Goal: Book appointment/travel/reservation

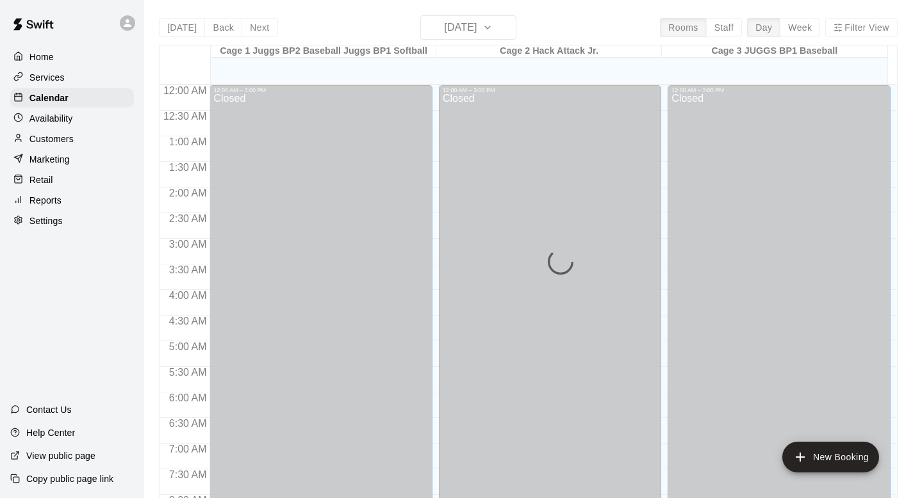
scroll to position [763, 0]
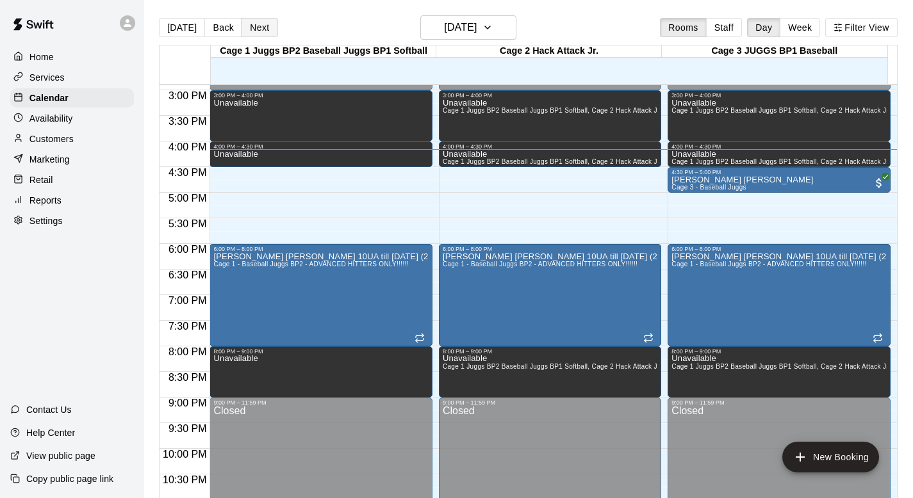
click at [256, 22] on button "Next" at bounding box center [259, 27] width 36 height 19
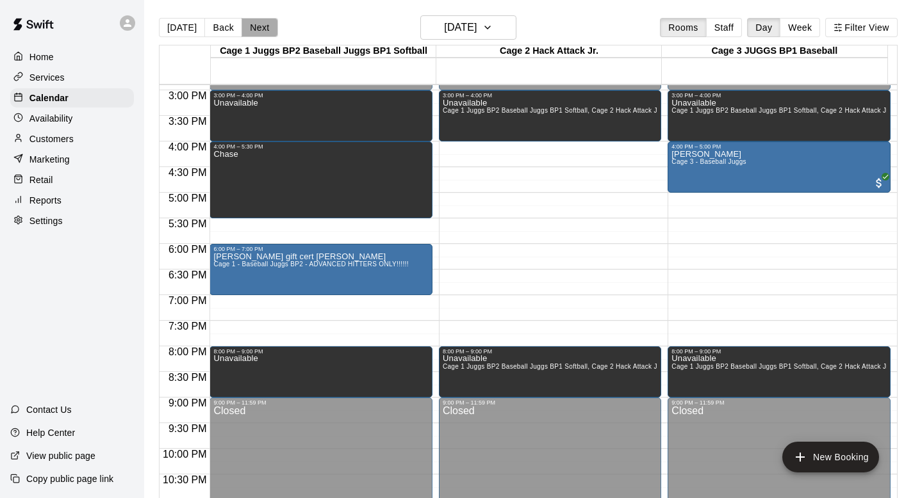
click at [252, 27] on button "Next" at bounding box center [259, 27] width 36 height 19
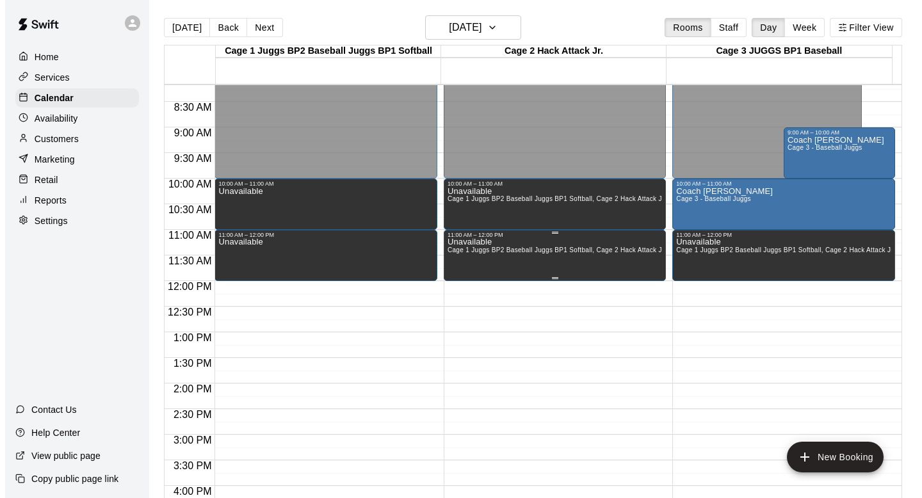
scroll to position [296, 0]
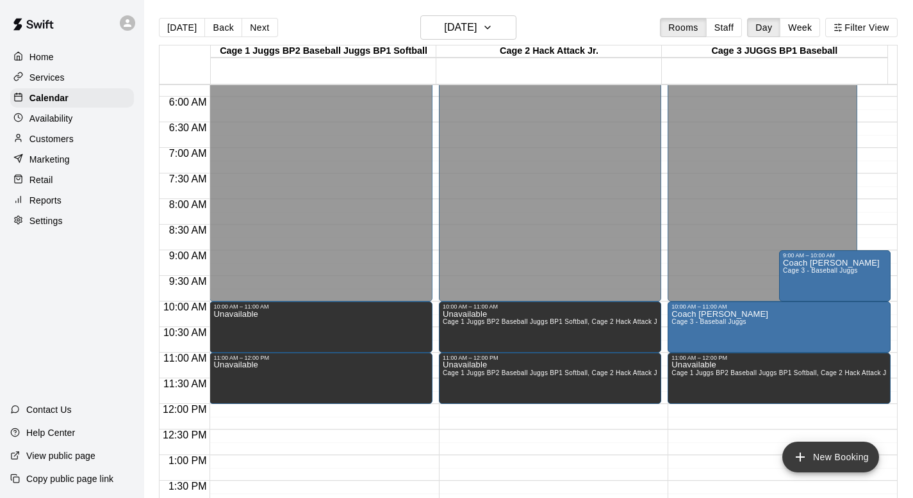
click at [802, 452] on icon "add" at bounding box center [799, 457] width 15 height 15
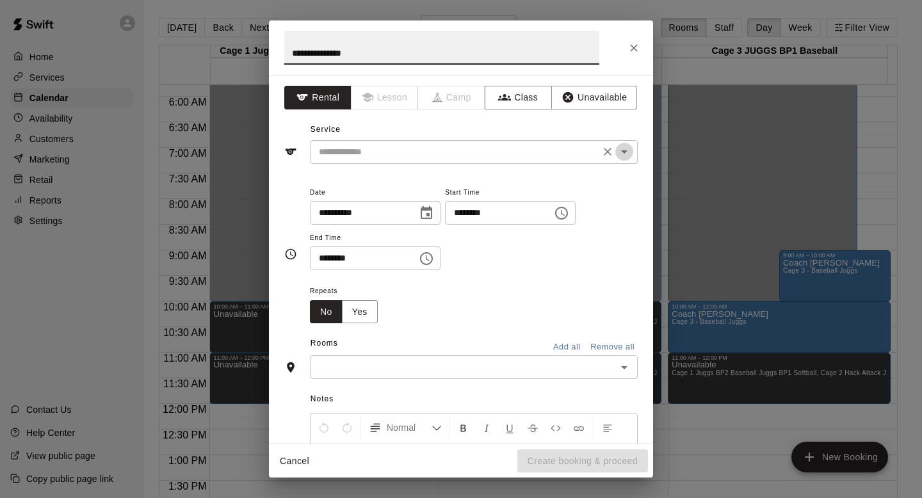
click at [617, 149] on icon "Open" at bounding box center [624, 151] width 15 height 15
type input "**********"
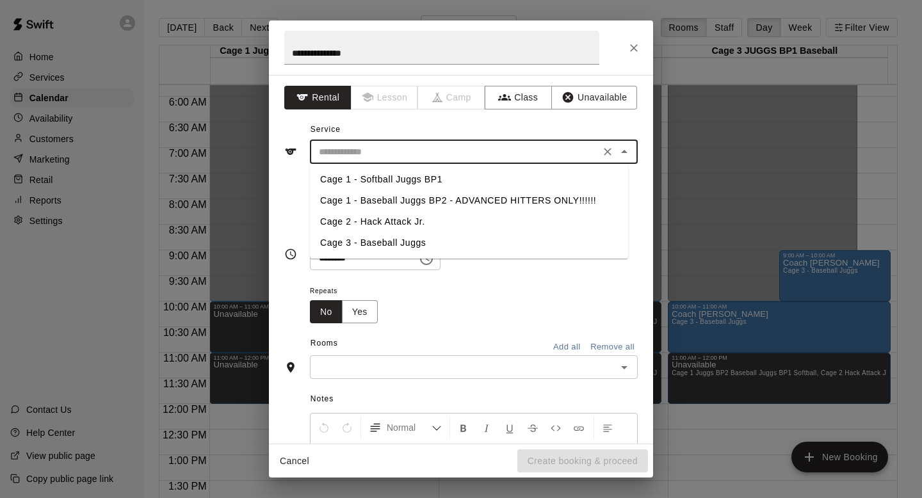
click at [381, 240] on li "Cage 3 - Baseball Juggs" at bounding box center [469, 242] width 318 height 21
type input "**********"
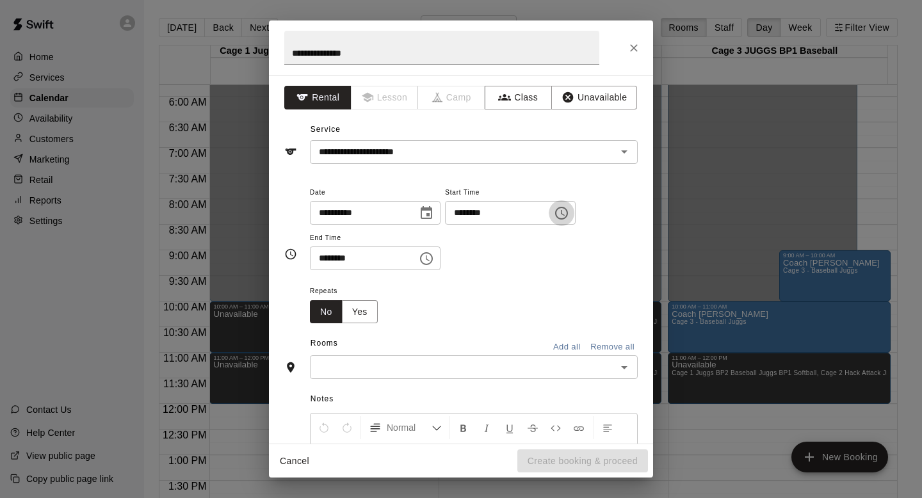
click at [569, 214] on icon "Choose time, selected time is 4:00 PM" at bounding box center [561, 213] width 15 height 15
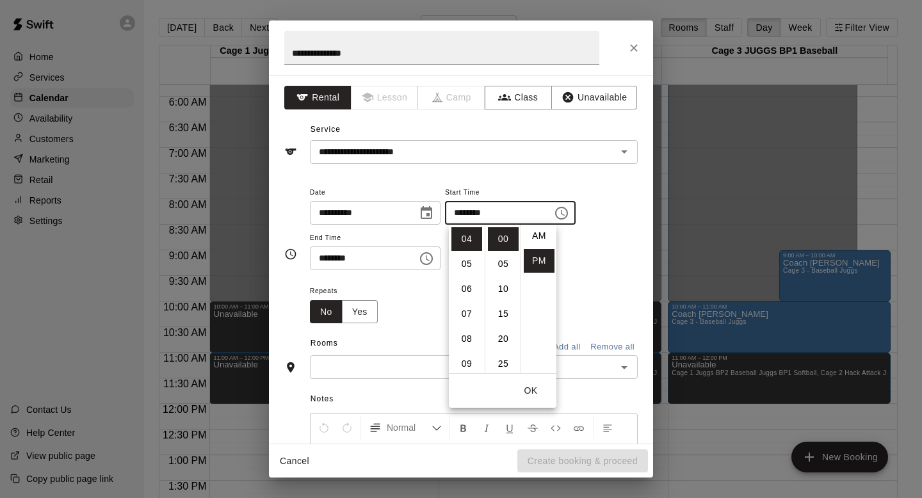
scroll to position [0, 0]
click at [540, 240] on li "AM" at bounding box center [539, 239] width 31 height 24
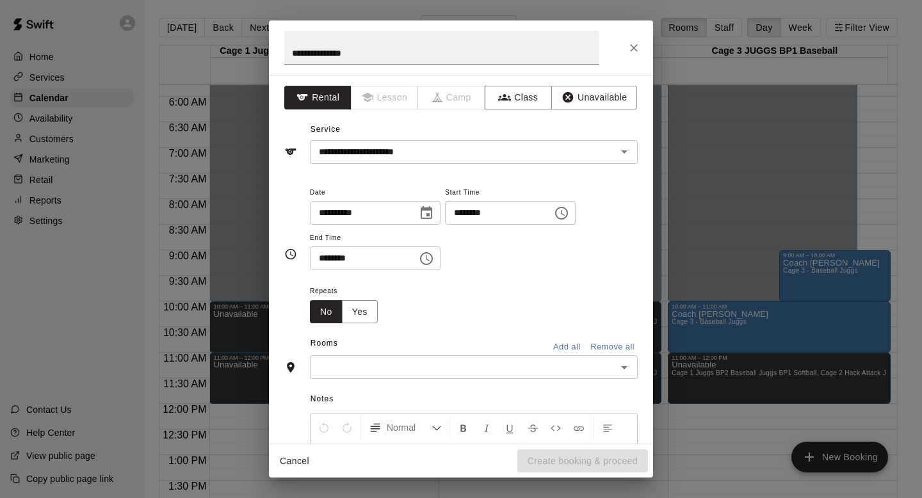
click at [576, 211] on div "******** ​" at bounding box center [510, 213] width 131 height 24
click at [569, 211] on icon "Choose time, selected time is 4:00 AM" at bounding box center [561, 213] width 15 height 15
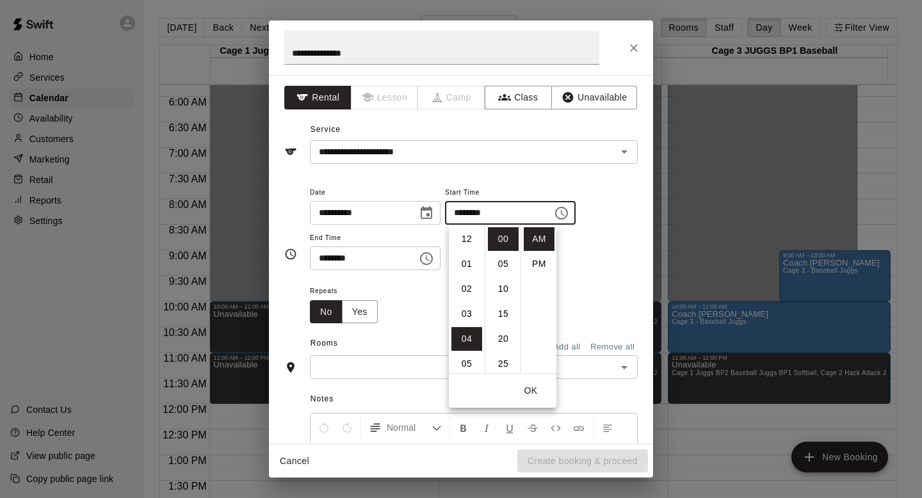
scroll to position [100, 0]
click at [471, 336] on li "08" at bounding box center [466, 339] width 31 height 24
type input "********"
click at [406, 306] on div "Repeats No Yes" at bounding box center [474, 303] width 328 height 40
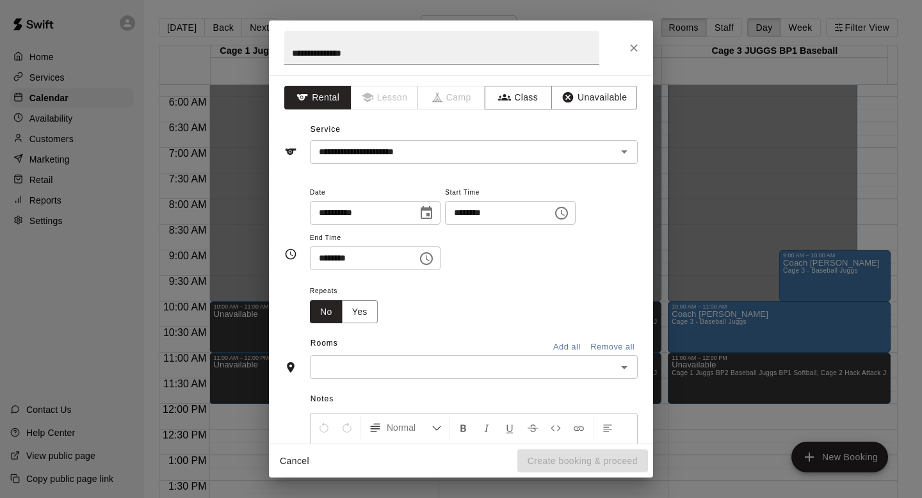
click at [432, 256] on icon "Choose time, selected time is 4:30 PM" at bounding box center [426, 258] width 15 height 15
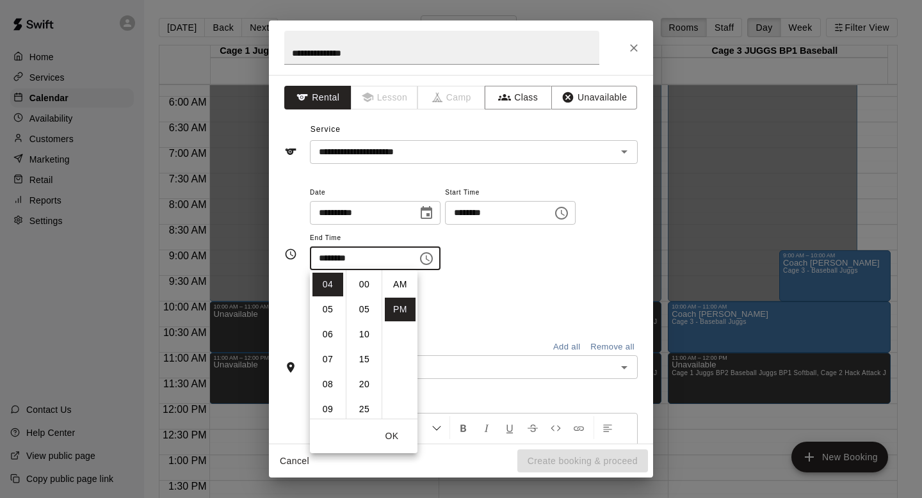
scroll to position [23, 0]
click at [333, 407] on li "09" at bounding box center [328, 410] width 31 height 24
click at [368, 279] on li "00" at bounding box center [364, 285] width 31 height 24
click at [400, 282] on li "AM" at bounding box center [400, 285] width 31 height 24
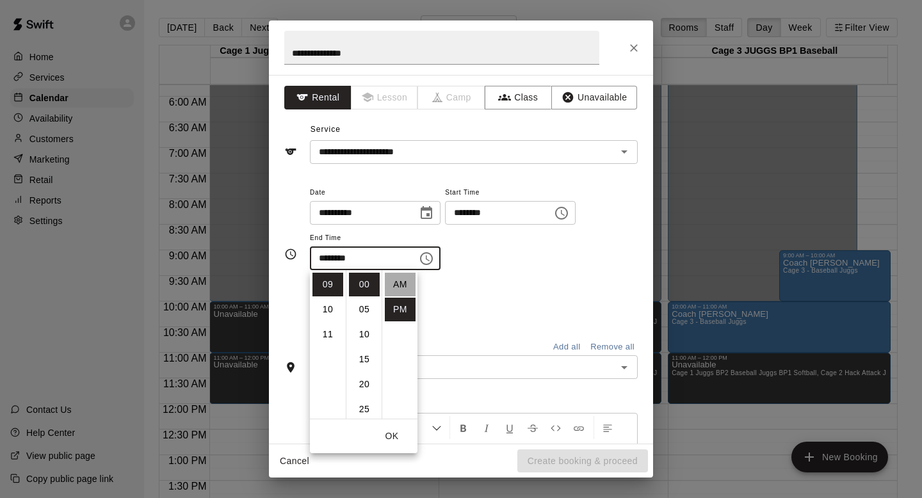
type input "********"
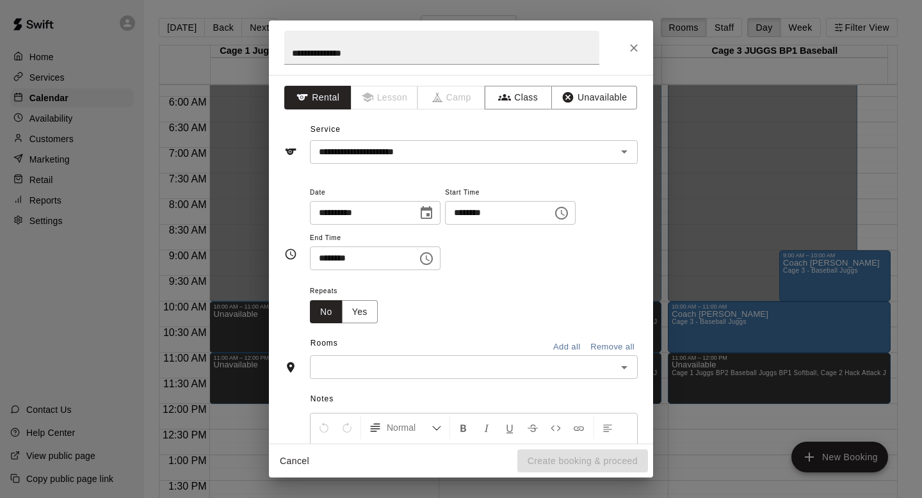
click at [496, 289] on div "Repeats No Yes" at bounding box center [474, 303] width 328 height 40
click at [618, 369] on icon "Open" at bounding box center [624, 367] width 15 height 15
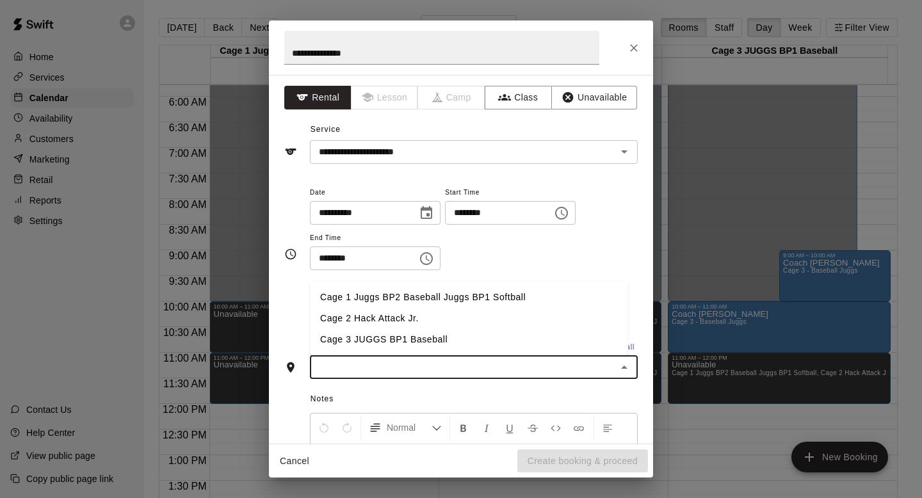
click at [378, 341] on li "Cage 3 JUGGS BP1 Baseball" at bounding box center [469, 339] width 318 height 21
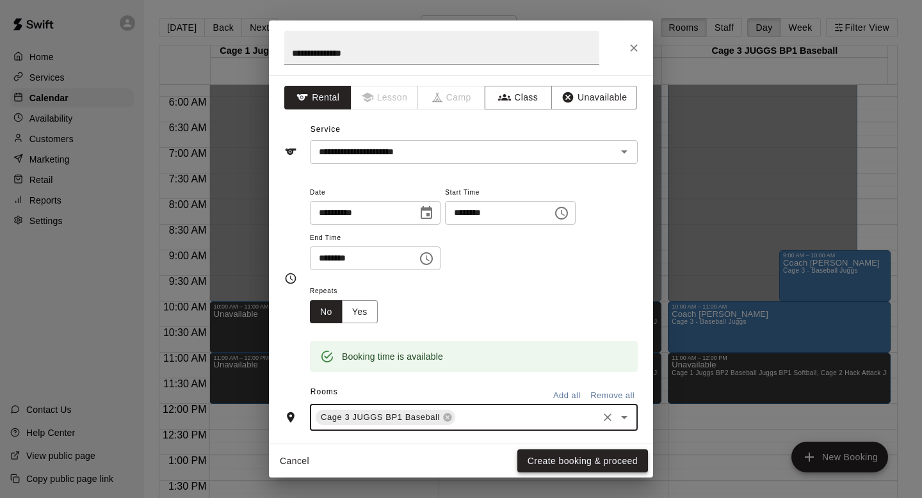
click at [537, 457] on button "Create booking & proceed" at bounding box center [582, 462] width 131 height 24
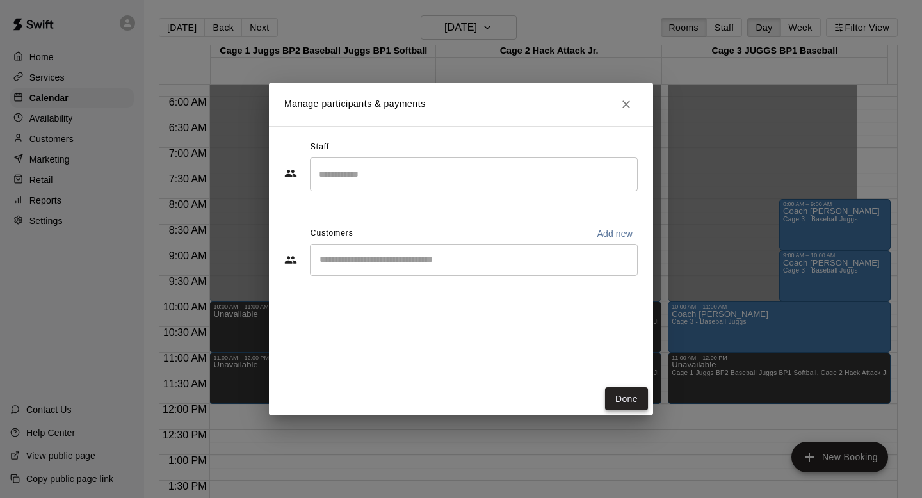
click at [608, 397] on button "Done" at bounding box center [626, 399] width 43 height 24
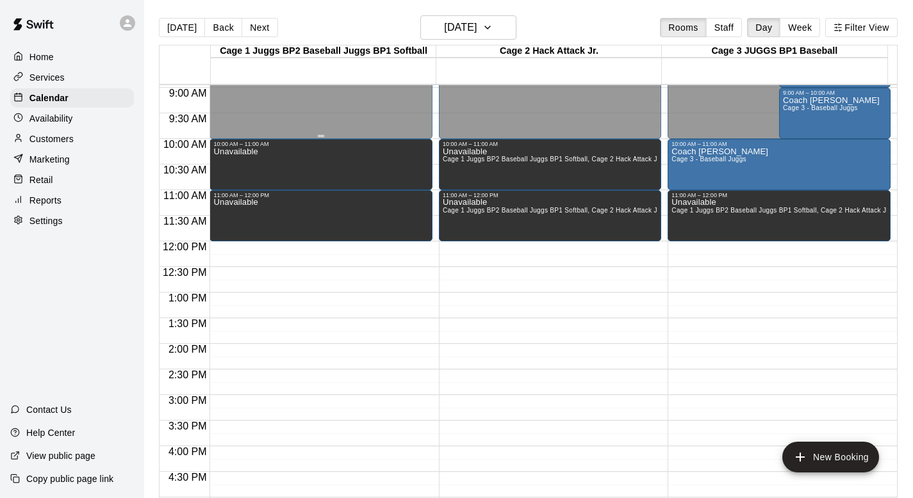
scroll to position [443, 0]
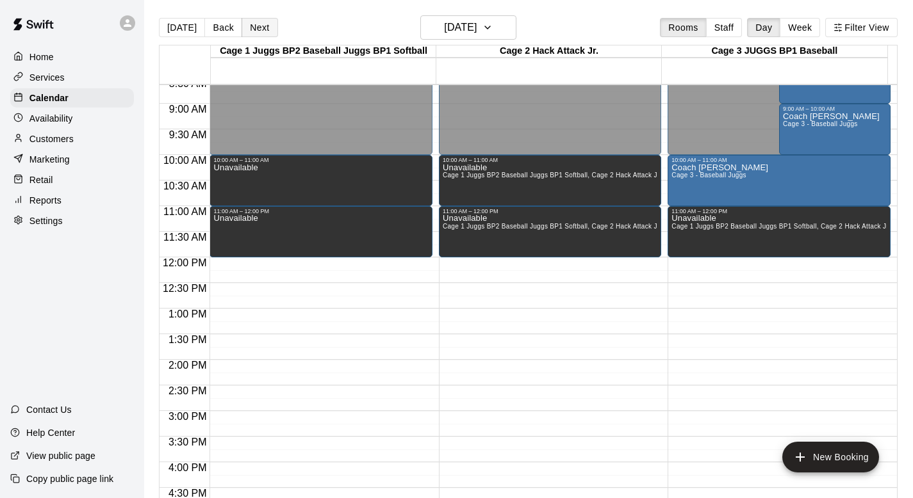
click at [252, 27] on button "Next" at bounding box center [259, 27] width 36 height 19
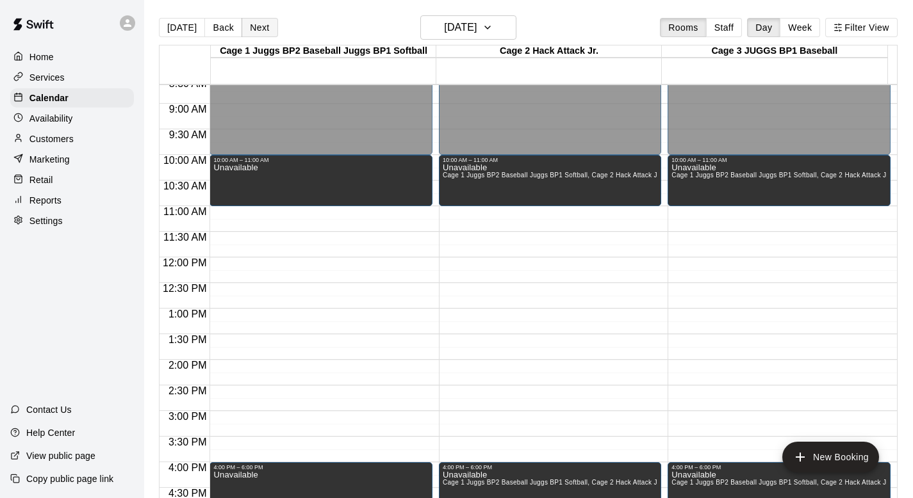
click at [252, 27] on button "Next" at bounding box center [259, 27] width 36 height 19
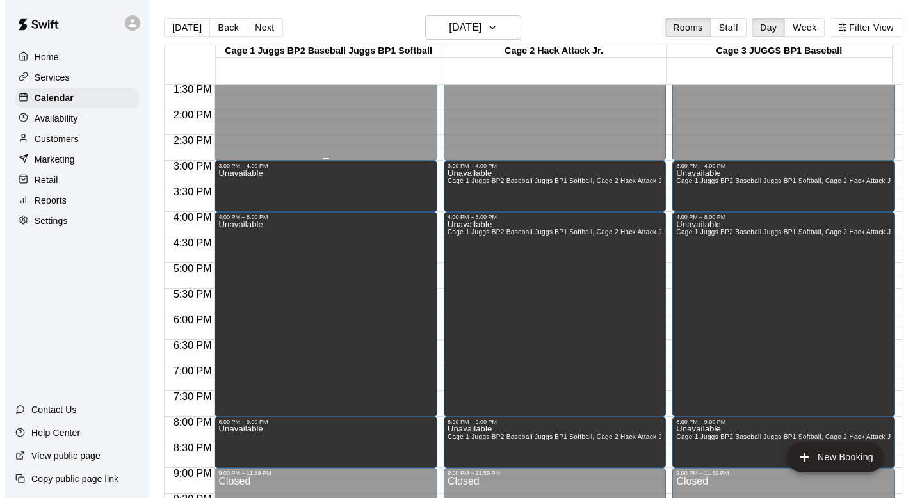
scroll to position [711, 0]
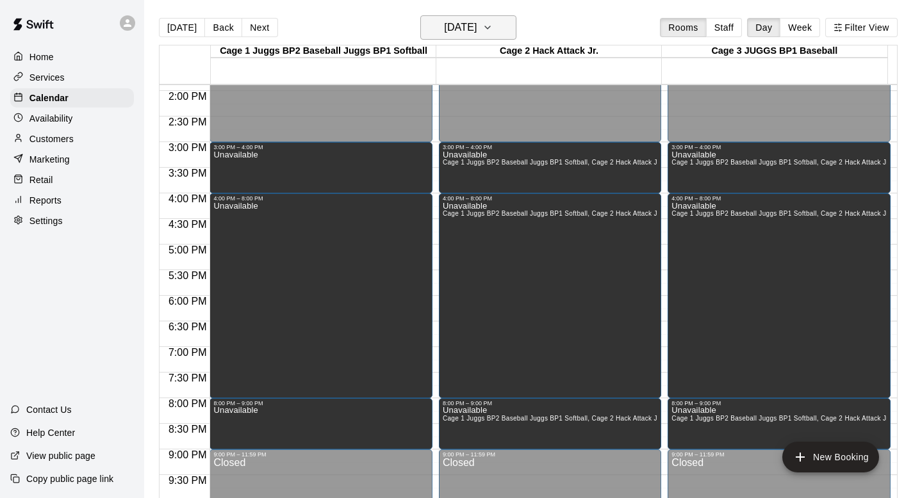
click at [490, 26] on icon "button" at bounding box center [487, 27] width 5 height 3
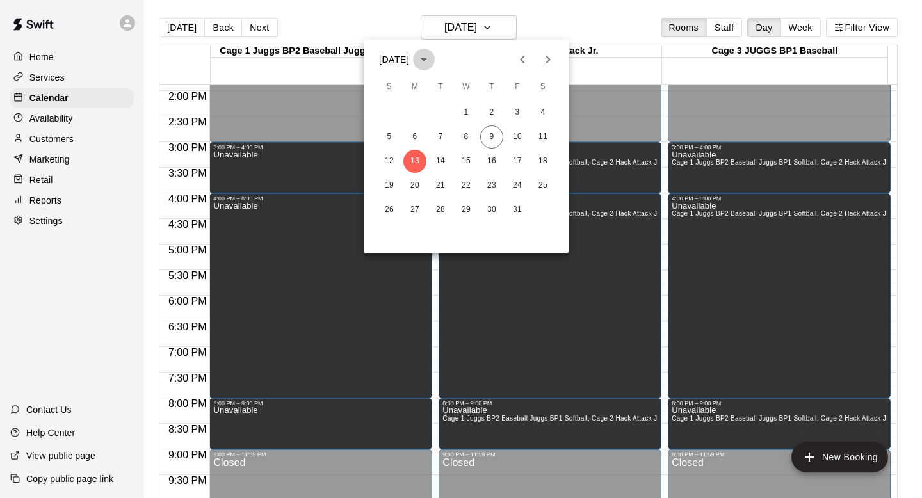
click at [432, 54] on icon "calendar view is open, switch to year view" at bounding box center [423, 59] width 15 height 15
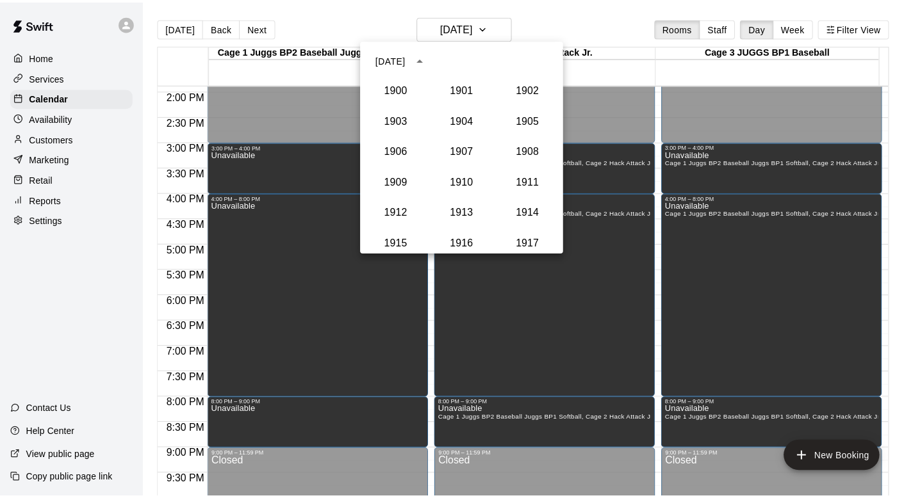
scroll to position [1186, 0]
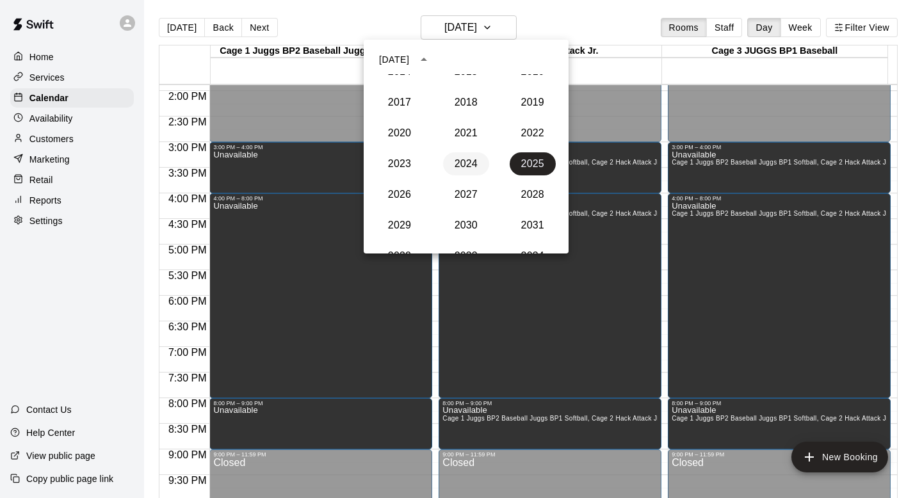
click at [457, 158] on button "2024" at bounding box center [466, 163] width 46 height 23
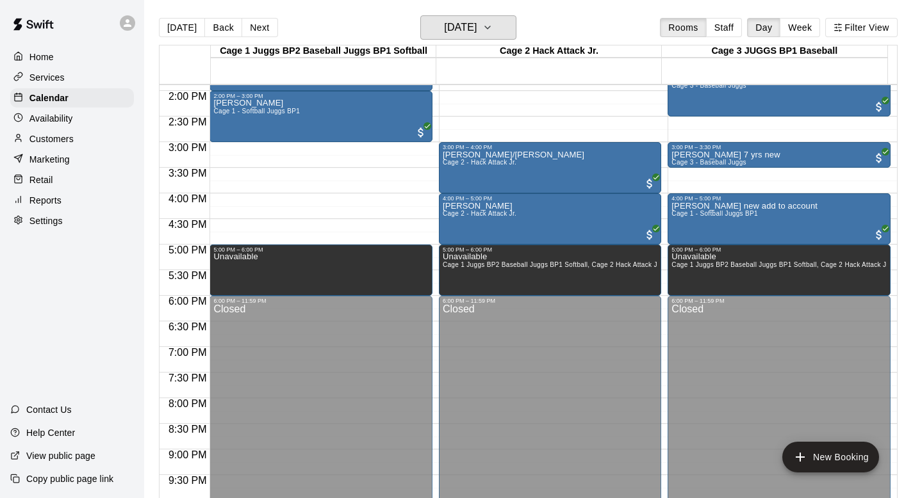
scroll to position [619, 0]
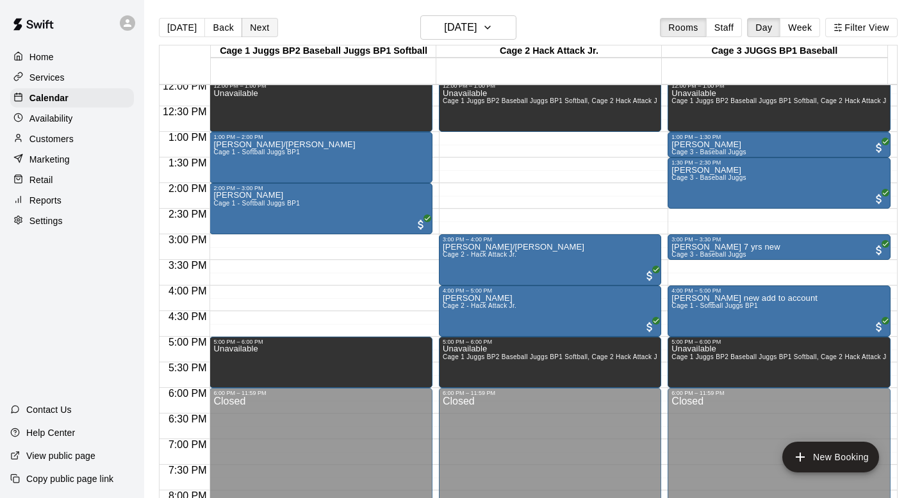
click at [255, 27] on button "Next" at bounding box center [259, 27] width 36 height 19
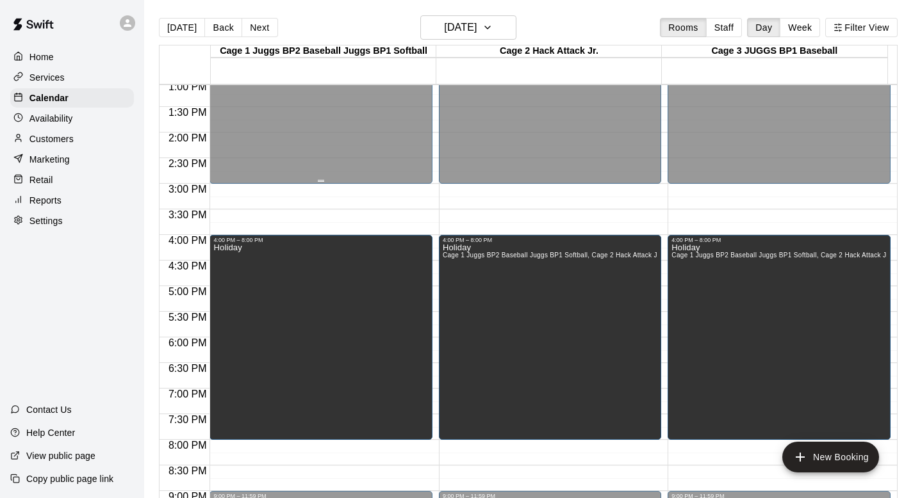
scroll to position [782, 0]
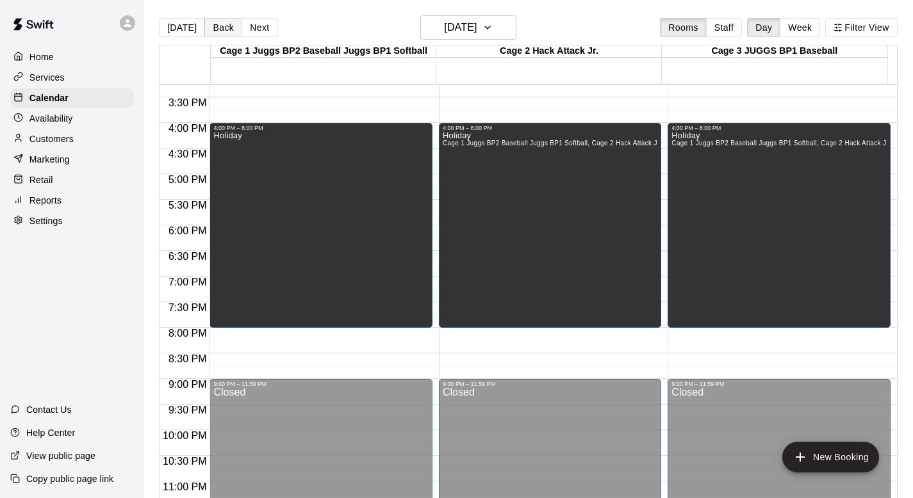
click at [225, 28] on button "Back" at bounding box center [223, 27] width 38 height 19
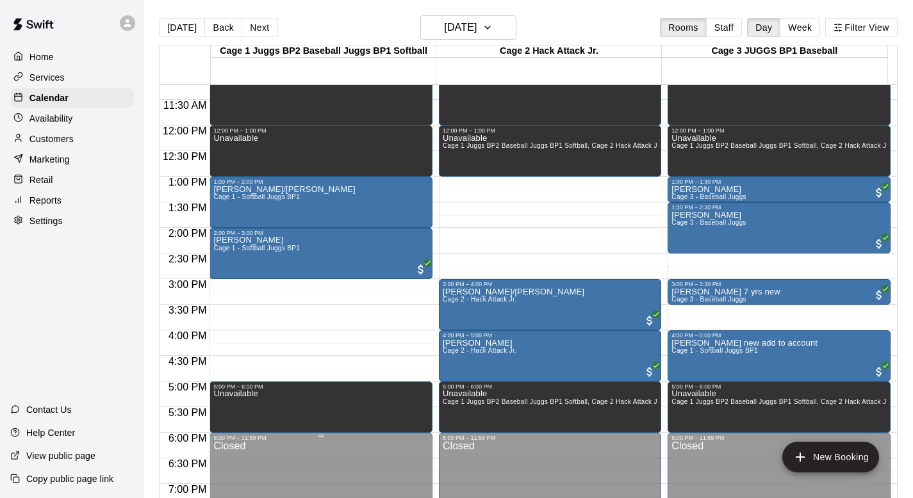
scroll to position [556, 0]
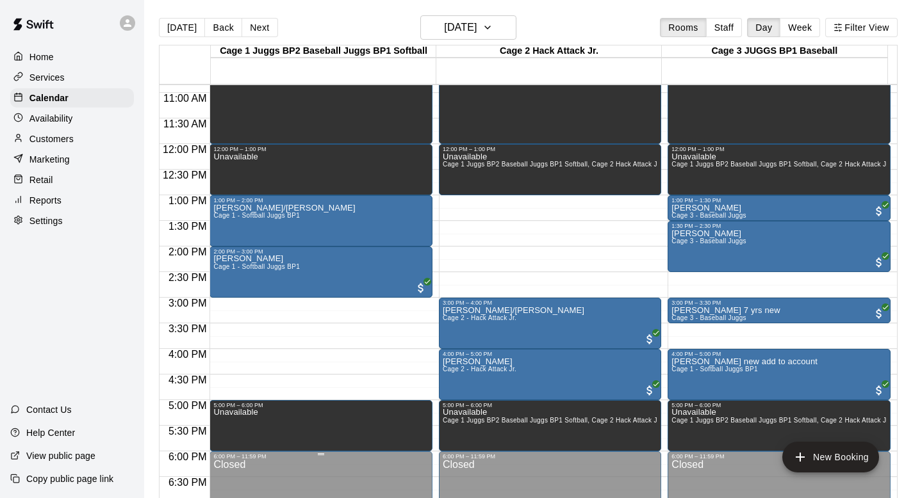
click at [306, 229] on div "[PERSON_NAME]/[PERSON_NAME] 1 - Softball Juggs BP1" at bounding box center [320, 453] width 215 height 498
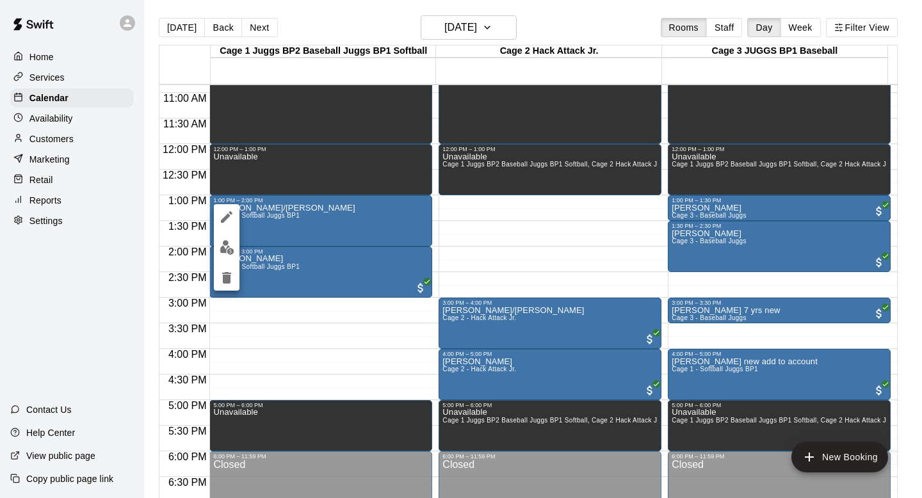
click at [223, 30] on div at bounding box center [461, 249] width 922 height 498
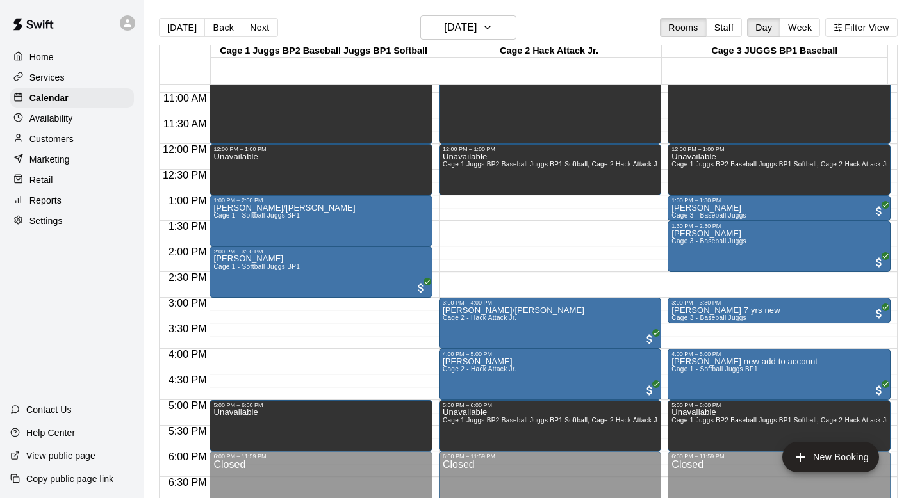
click at [223, 30] on button "Back" at bounding box center [223, 27] width 38 height 19
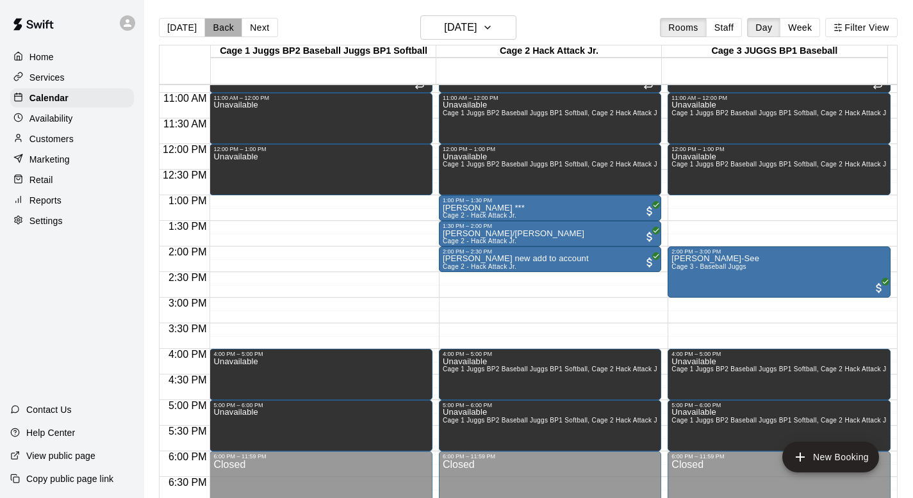
click at [223, 30] on button "Back" at bounding box center [223, 27] width 38 height 19
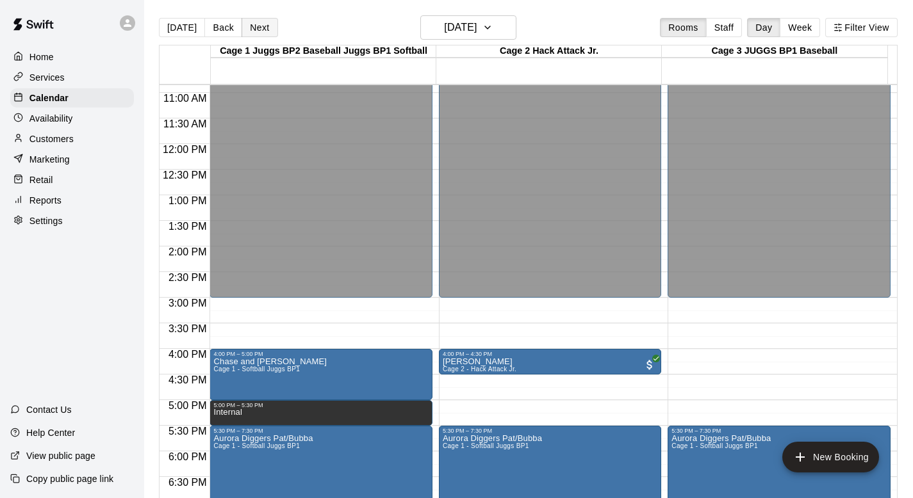
click at [254, 22] on button "Next" at bounding box center [259, 27] width 36 height 19
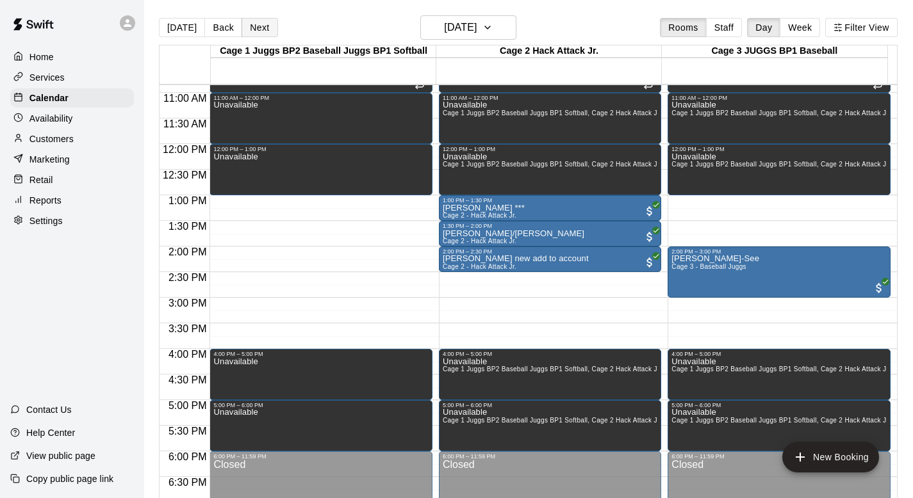
click at [254, 22] on button "Next" at bounding box center [259, 27] width 36 height 19
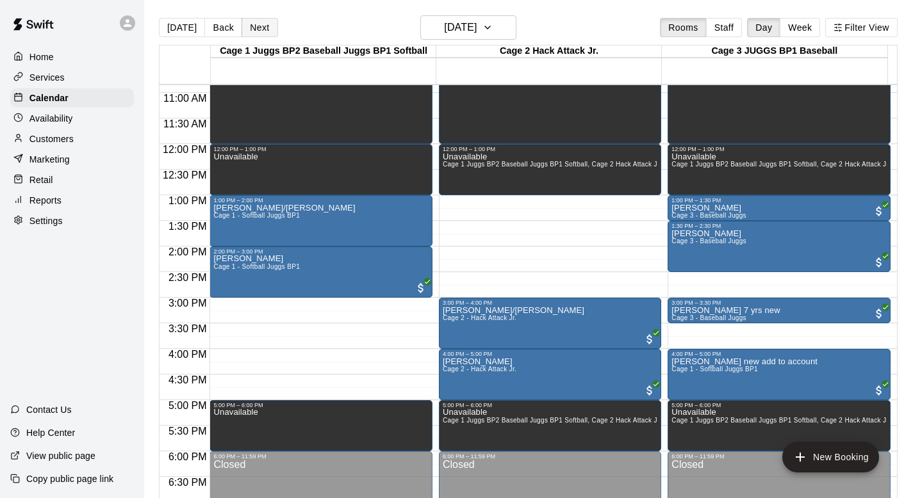
click at [254, 22] on button "Next" at bounding box center [259, 27] width 36 height 19
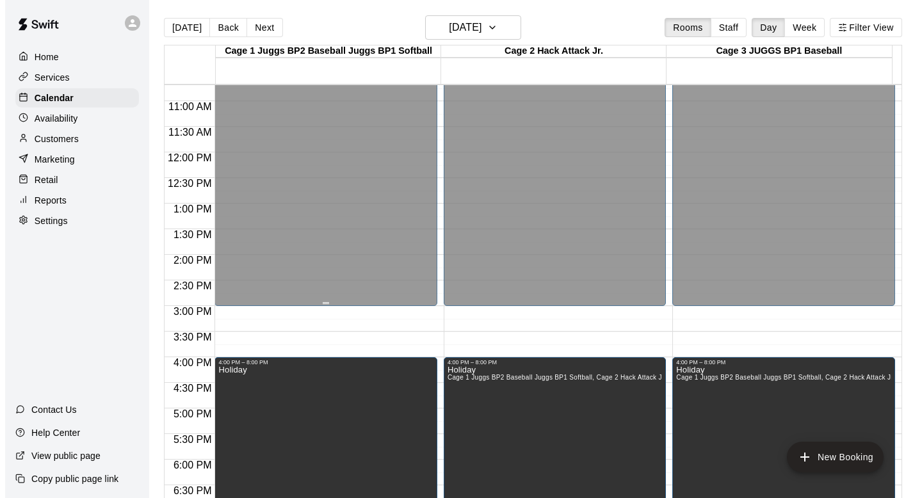
scroll to position [545, 0]
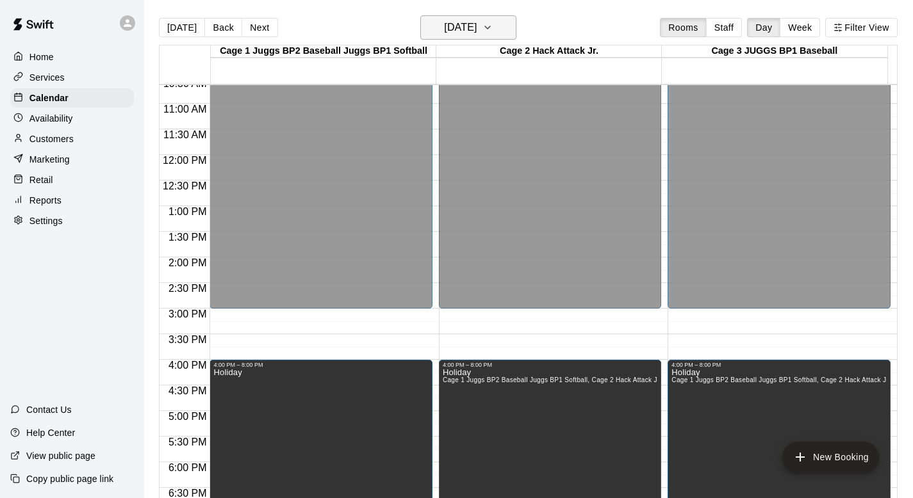
click at [492, 28] on icon "button" at bounding box center [487, 27] width 10 height 15
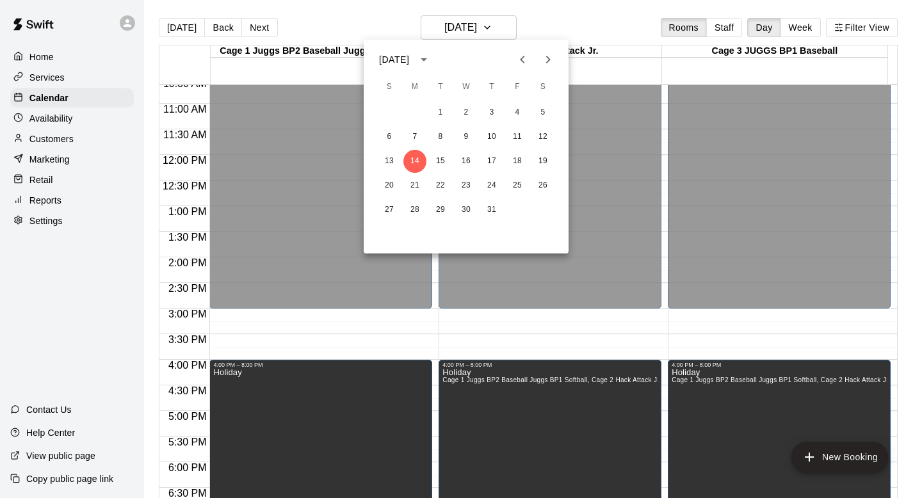
click at [432, 60] on icon "calendar view is open, switch to year view" at bounding box center [423, 59] width 15 height 15
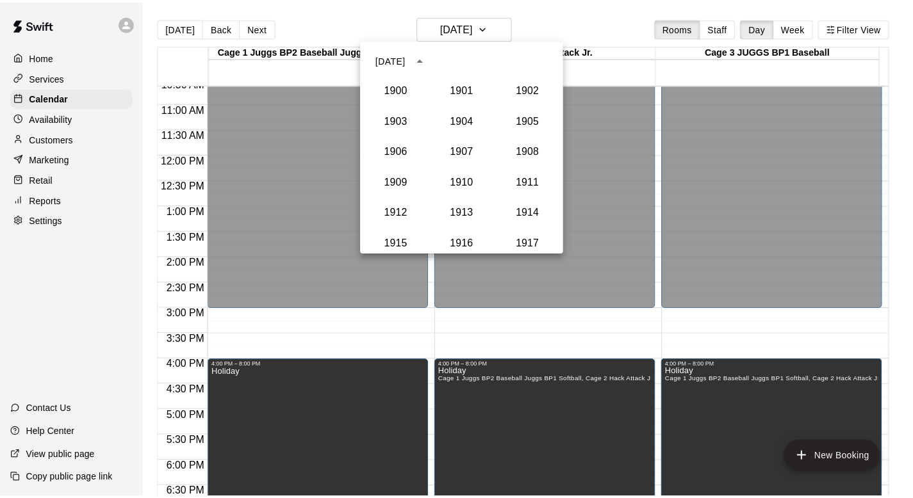
scroll to position [1186, 0]
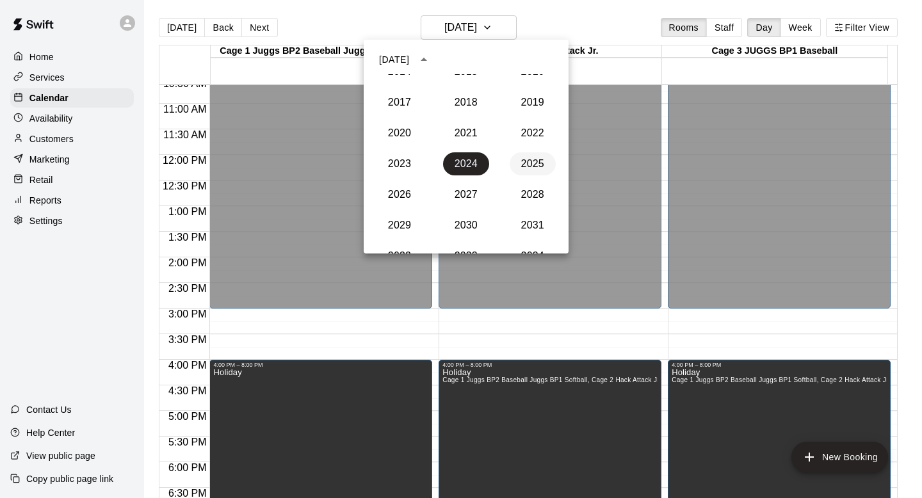
click at [529, 160] on button "2025" at bounding box center [533, 163] width 46 height 23
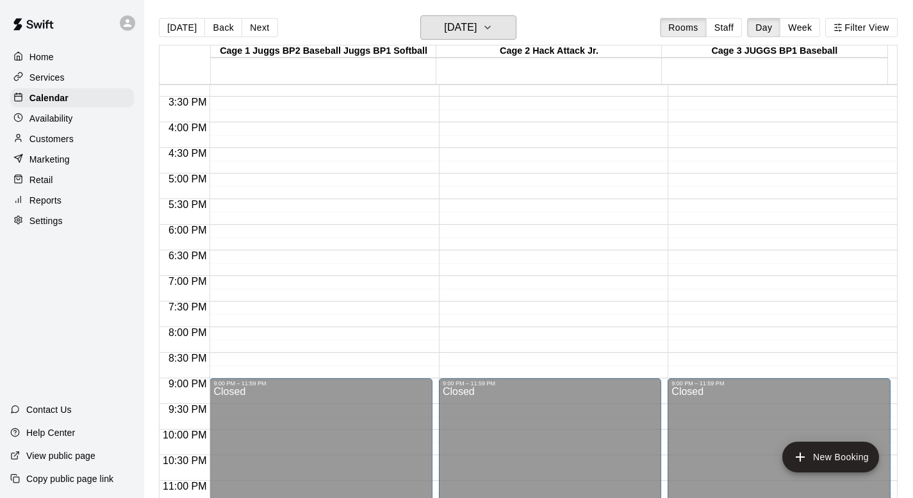
scroll to position [782, 0]
click at [223, 23] on button "Back" at bounding box center [223, 27] width 38 height 19
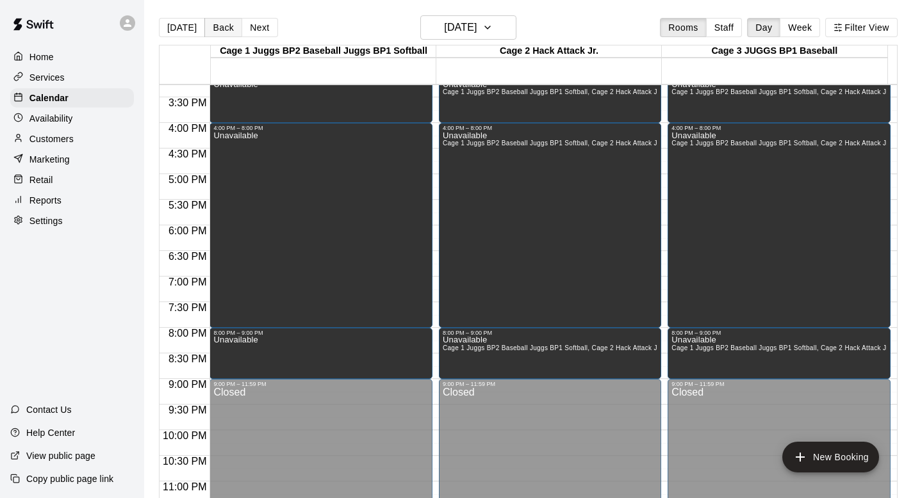
click at [223, 23] on button "Back" at bounding box center [223, 27] width 38 height 19
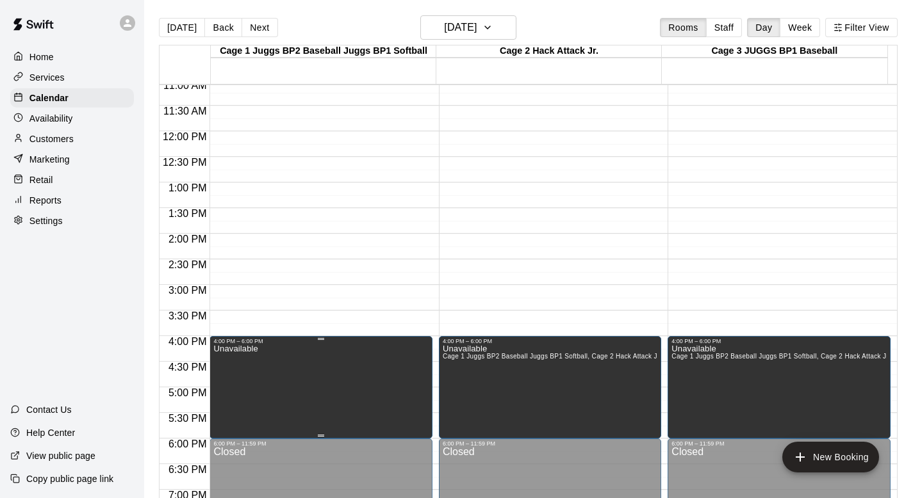
scroll to position [536, 0]
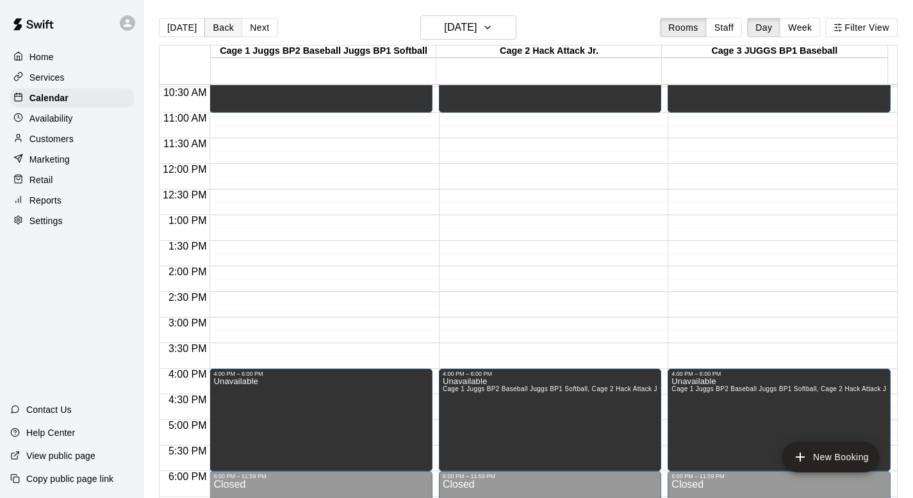
click at [218, 24] on button "Back" at bounding box center [223, 27] width 38 height 19
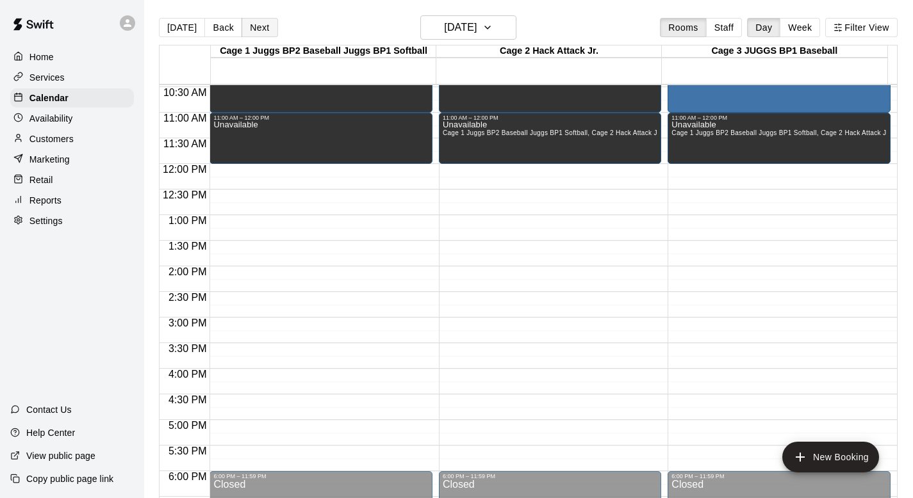
click at [256, 24] on button "Next" at bounding box center [259, 27] width 36 height 19
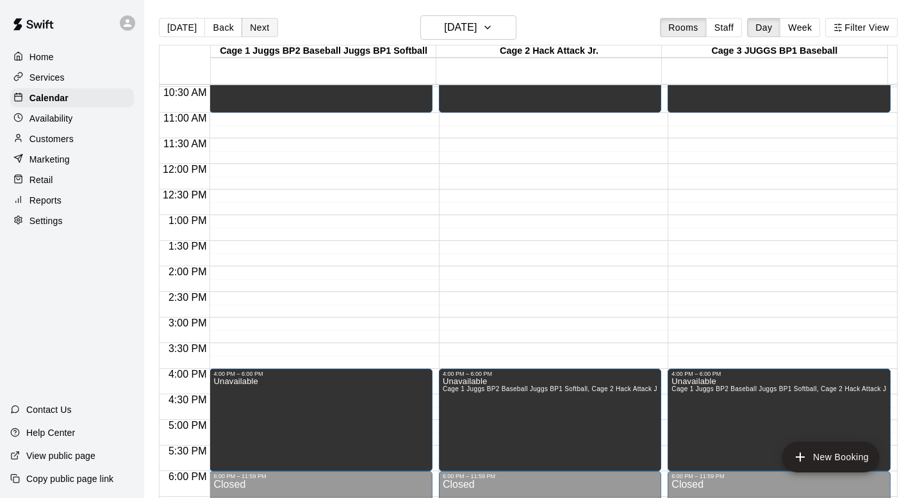
click at [256, 24] on button "Next" at bounding box center [259, 27] width 36 height 19
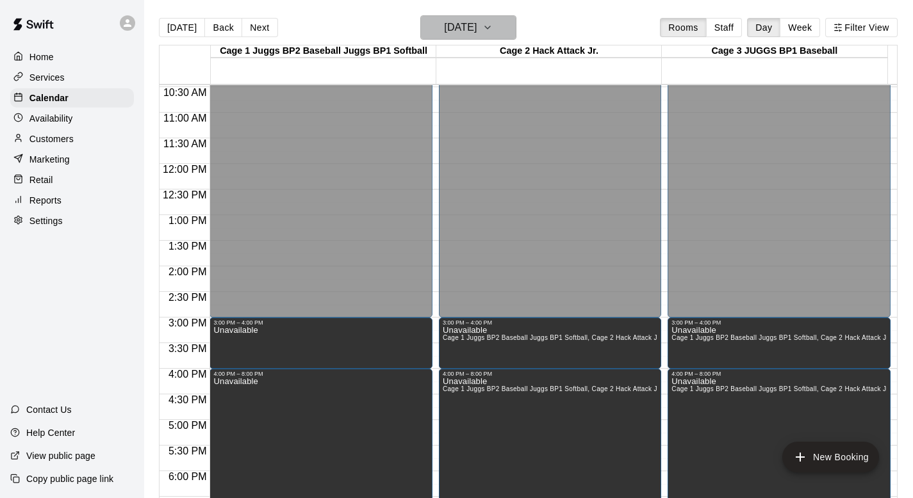
click at [492, 25] on icon "button" at bounding box center [487, 27] width 10 height 15
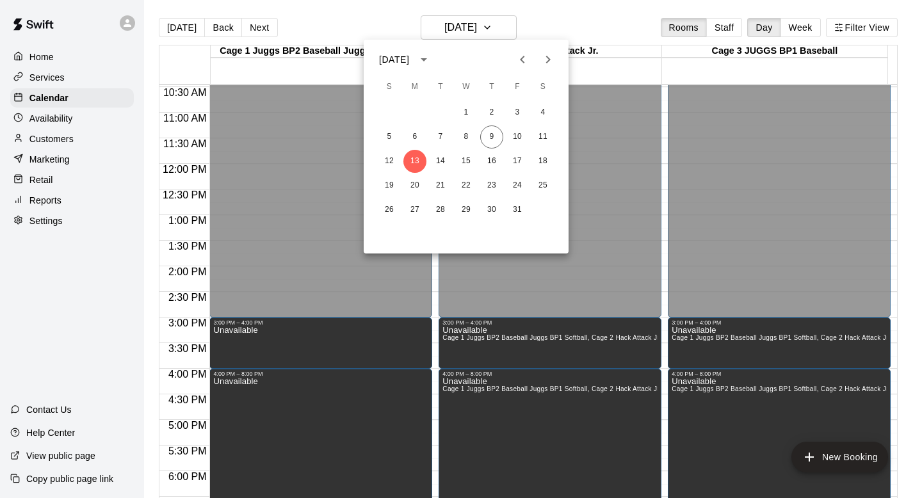
click at [544, 58] on icon "Next month" at bounding box center [547, 59] width 15 height 15
click at [547, 58] on icon "Next month" at bounding box center [548, 60] width 4 height 8
click at [175, 24] on div at bounding box center [461, 249] width 922 height 498
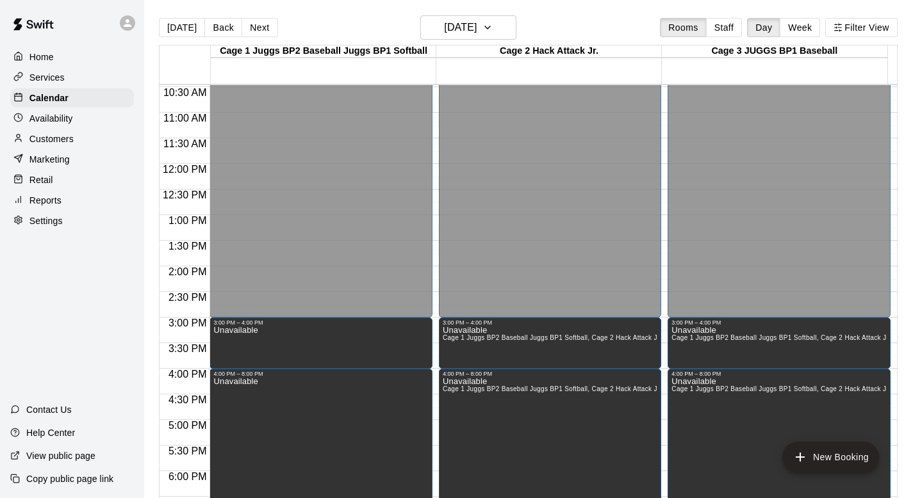
click at [175, 24] on button "[DATE]" at bounding box center [182, 27] width 46 height 19
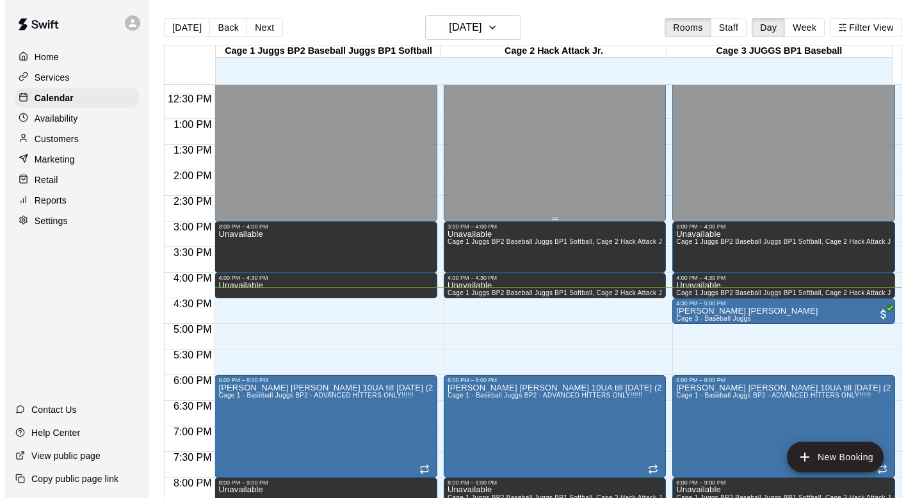
scroll to position [641, 0]
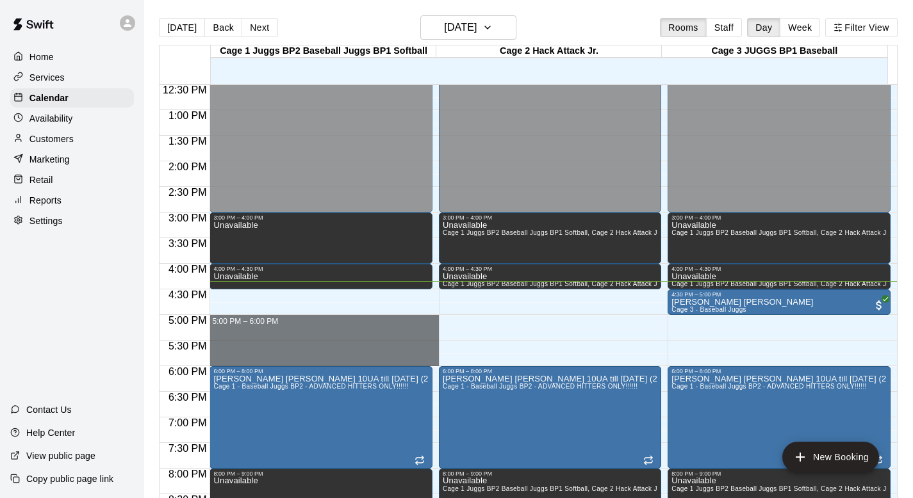
drag, startPoint x: 238, startPoint y: 318, endPoint x: 229, endPoint y: 358, distance: 40.6
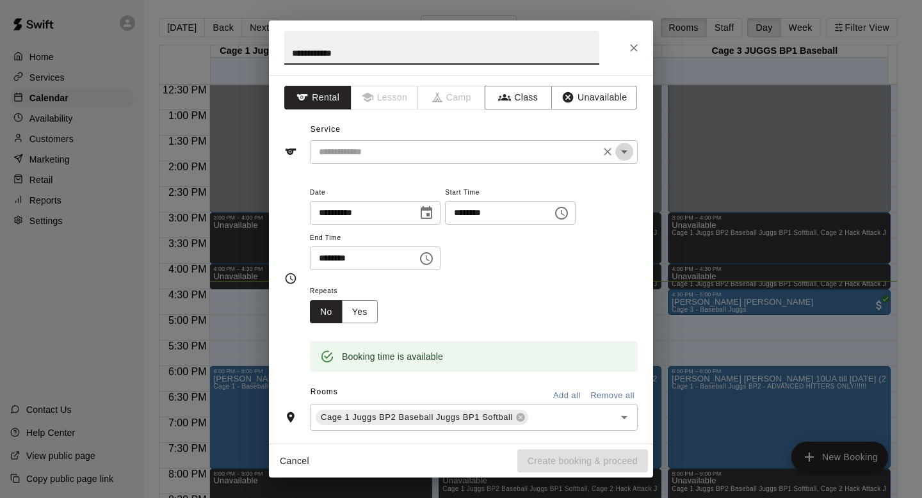
click at [617, 149] on icon "Open" at bounding box center [624, 151] width 15 height 15
type input "**********"
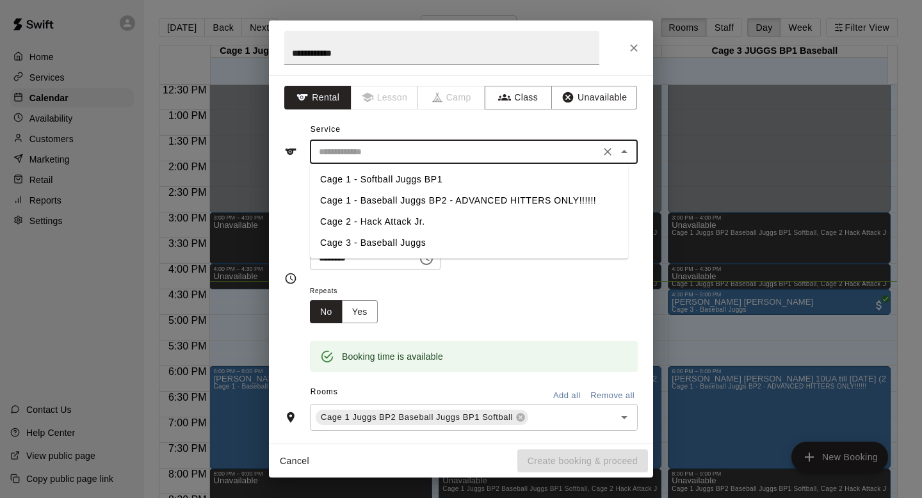
click at [389, 201] on li "Cage 1 - Baseball Juggs BP2 - ADVANCED HITTERS ONLY!!!!!!" at bounding box center [469, 200] width 318 height 21
type input "**********"
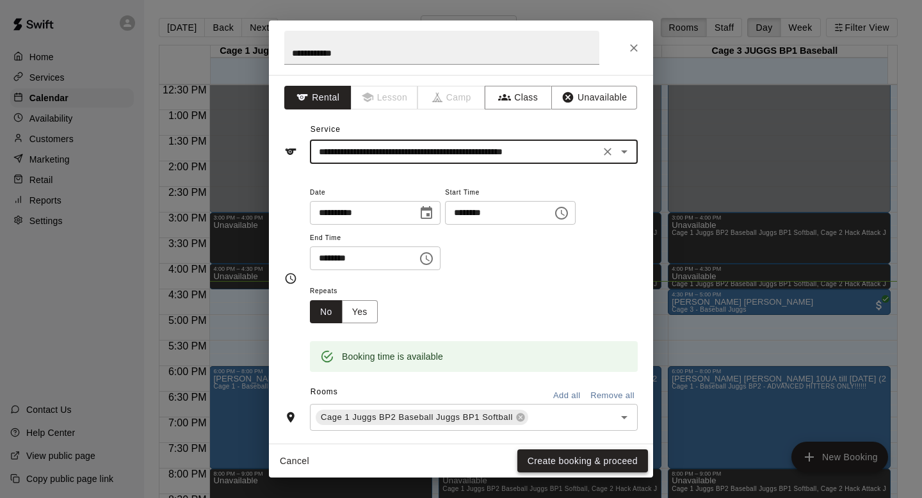
click at [559, 459] on button "Create booking & proceed" at bounding box center [582, 462] width 131 height 24
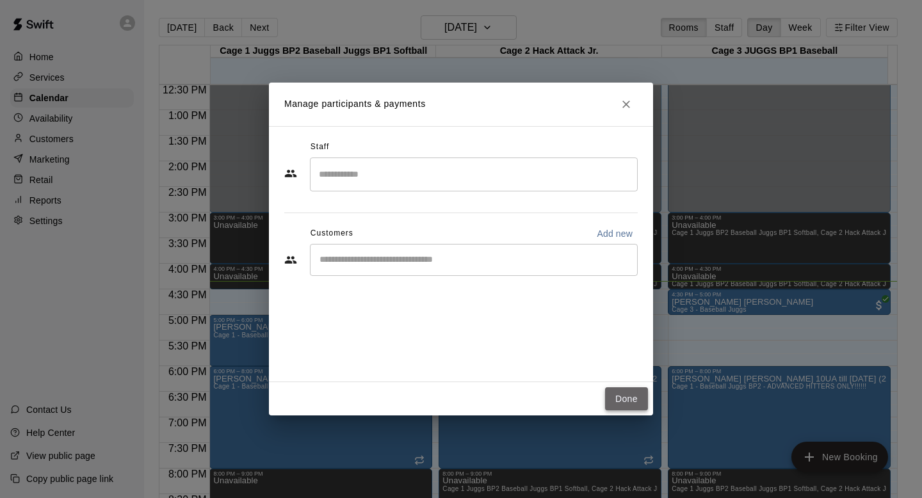
click at [611, 394] on button "Done" at bounding box center [626, 399] width 43 height 24
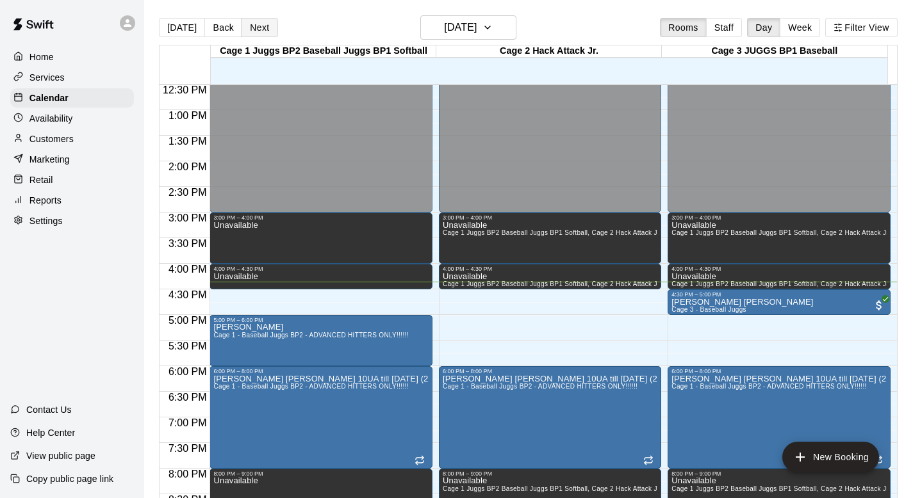
click at [248, 28] on button "Next" at bounding box center [259, 27] width 36 height 19
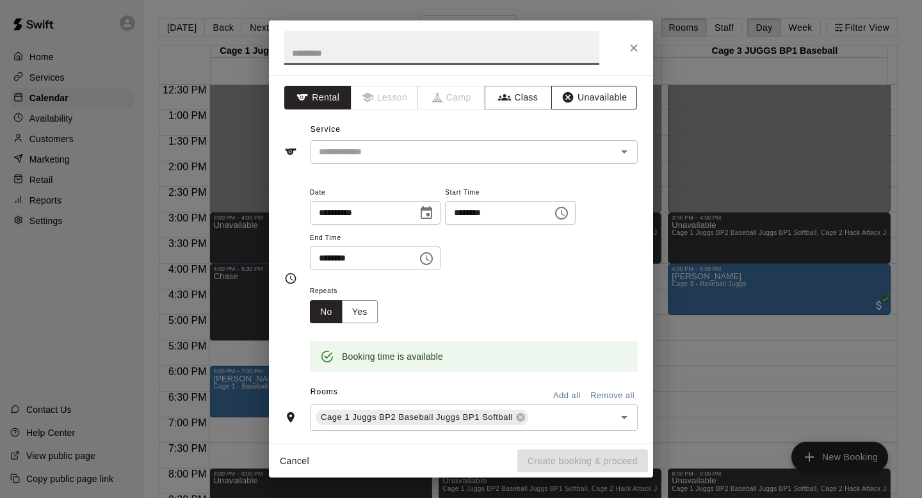
click at [573, 95] on button "Unavailable" at bounding box center [594, 98] width 86 height 24
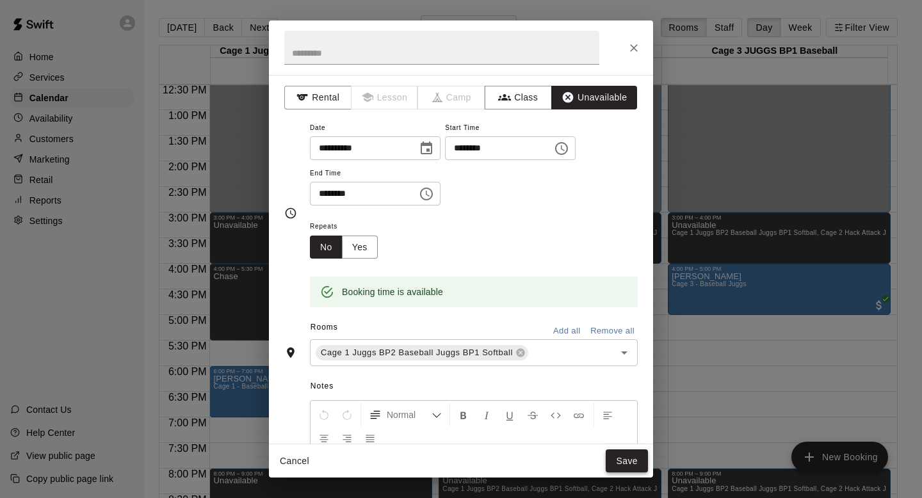
click at [616, 459] on button "Save" at bounding box center [627, 462] width 42 height 24
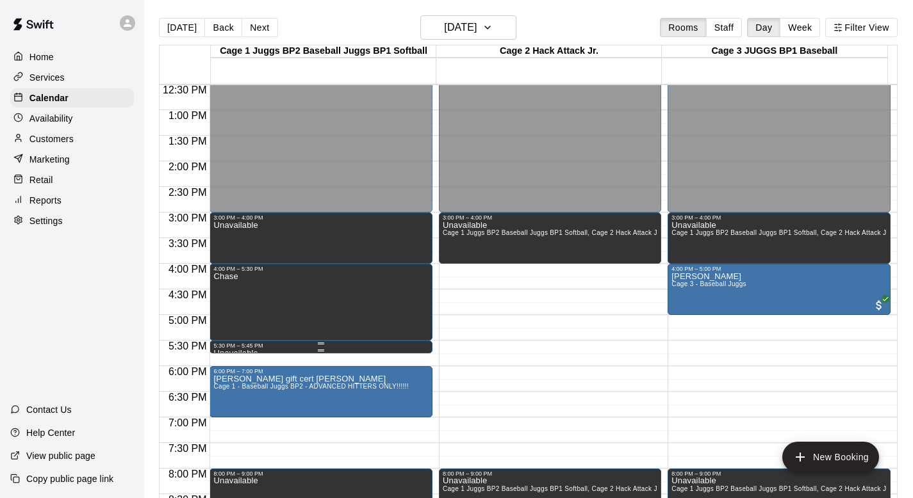
click at [228, 346] on div "5:30 PM – 5:45 PM" at bounding box center [320, 346] width 215 height 6
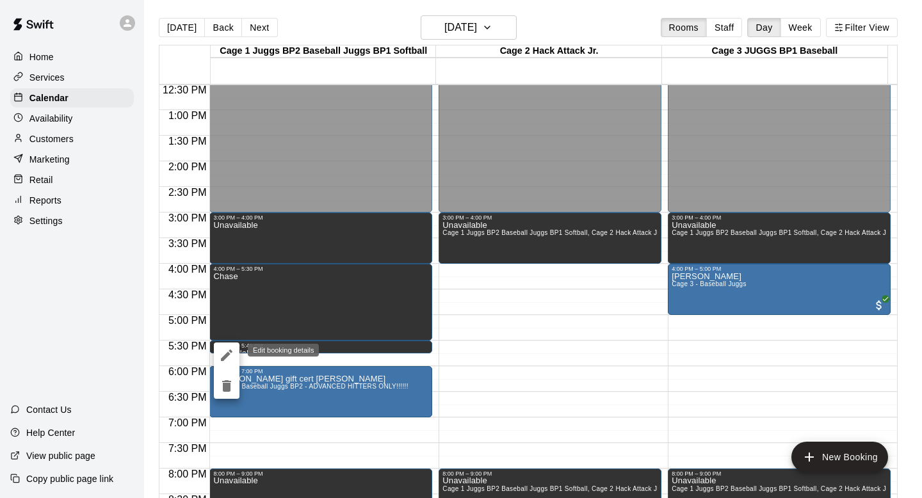
click at [227, 350] on icon "edit" at bounding box center [226, 355] width 15 height 15
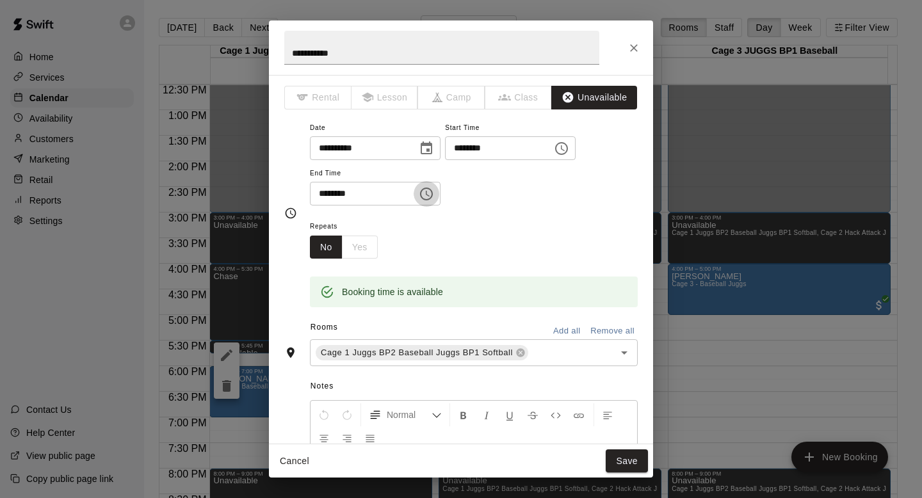
click at [429, 192] on icon "Choose time, selected time is 5:45 PM" at bounding box center [426, 193] width 15 height 15
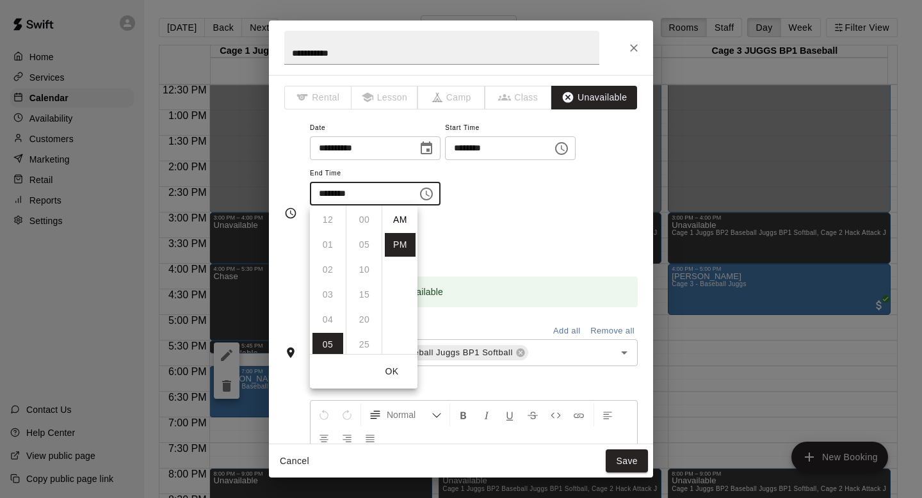
scroll to position [23, 0]
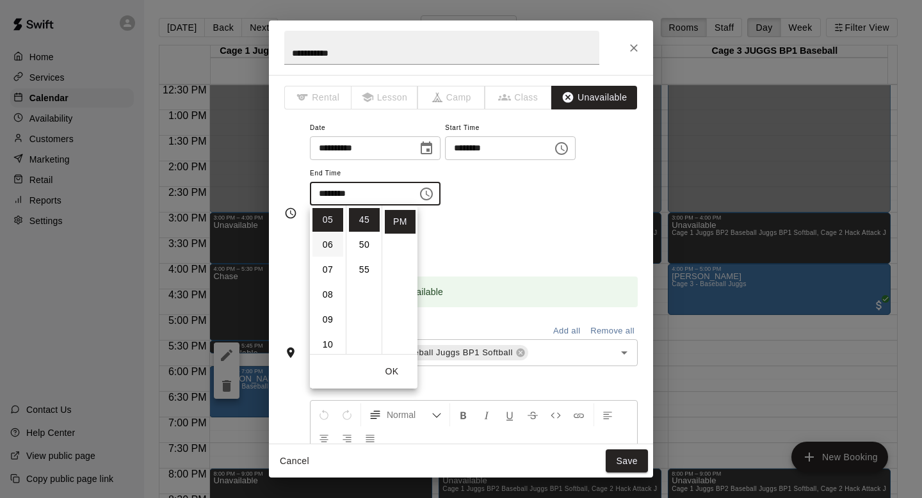
click at [320, 245] on li "06" at bounding box center [328, 245] width 31 height 24
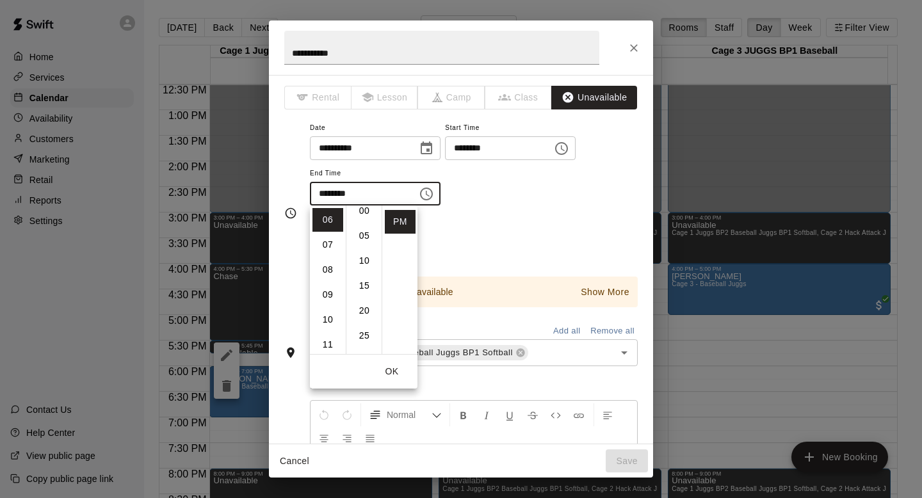
scroll to position [7, 0]
click at [360, 210] on li "00" at bounding box center [364, 213] width 31 height 24
type input "********"
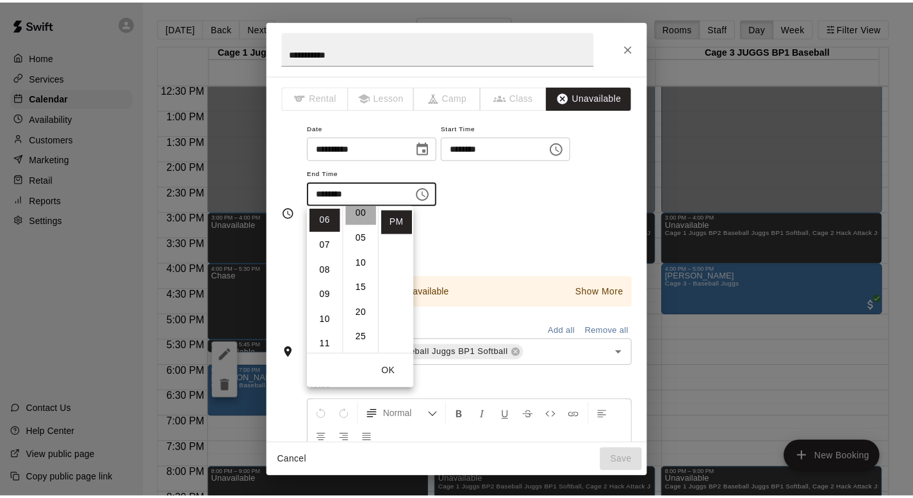
scroll to position [0, 0]
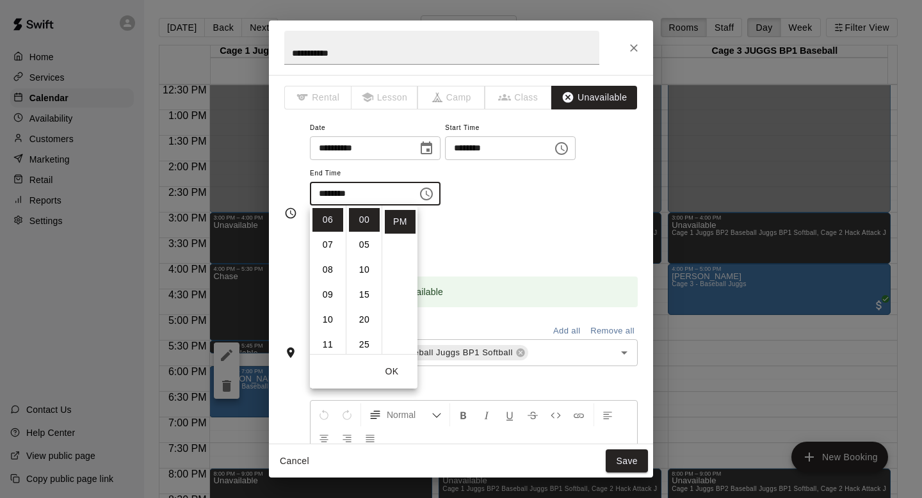
click at [491, 209] on div "**********" at bounding box center [474, 169] width 328 height 99
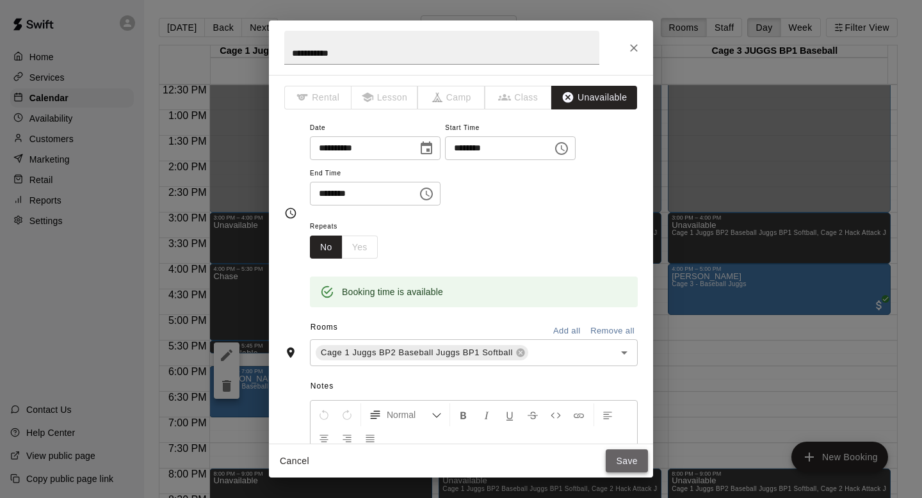
click at [616, 457] on button "Save" at bounding box center [627, 462] width 42 height 24
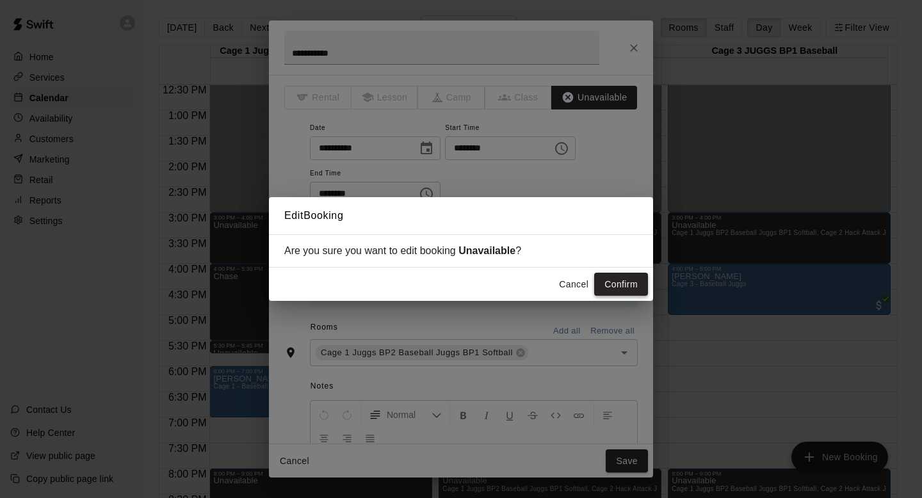
click at [605, 287] on button "Confirm" at bounding box center [621, 285] width 54 height 24
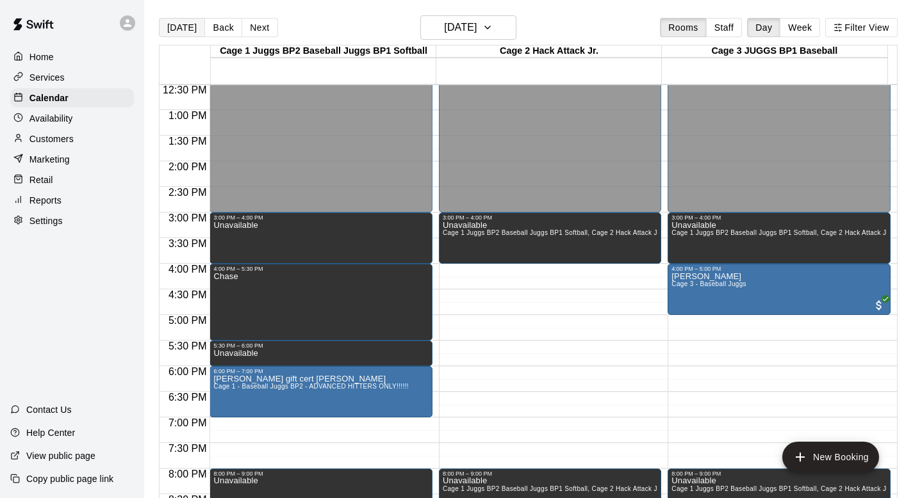
click at [179, 29] on button "[DATE]" at bounding box center [182, 27] width 46 height 19
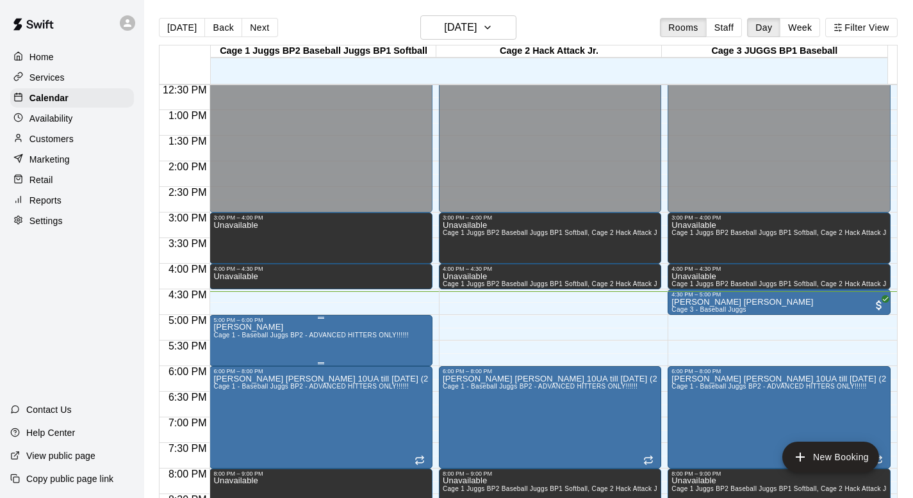
click at [280, 338] on span "Cage 1 - Baseball Juggs BP2 - ADVANCED HITTERS ONLY!!!!!!" at bounding box center [310, 335] width 195 height 7
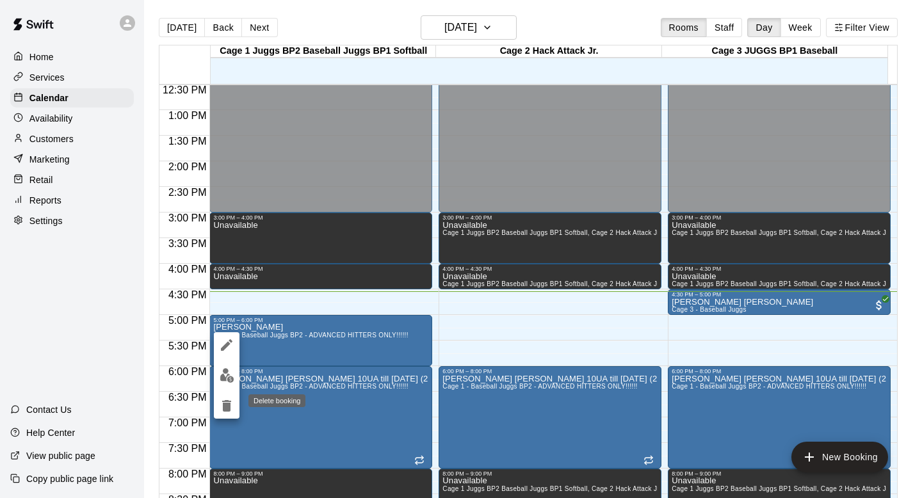
click at [225, 406] on icon "delete" at bounding box center [226, 406] width 9 height 12
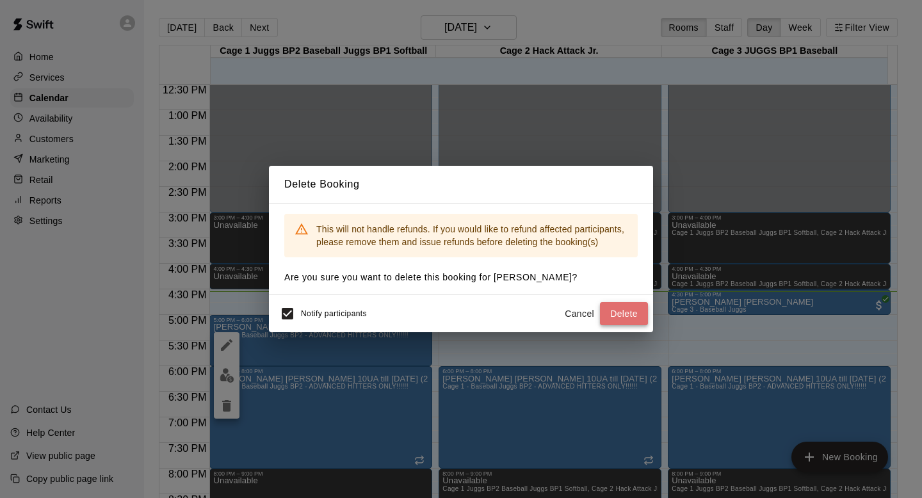
click at [609, 308] on button "Delete" at bounding box center [624, 314] width 48 height 24
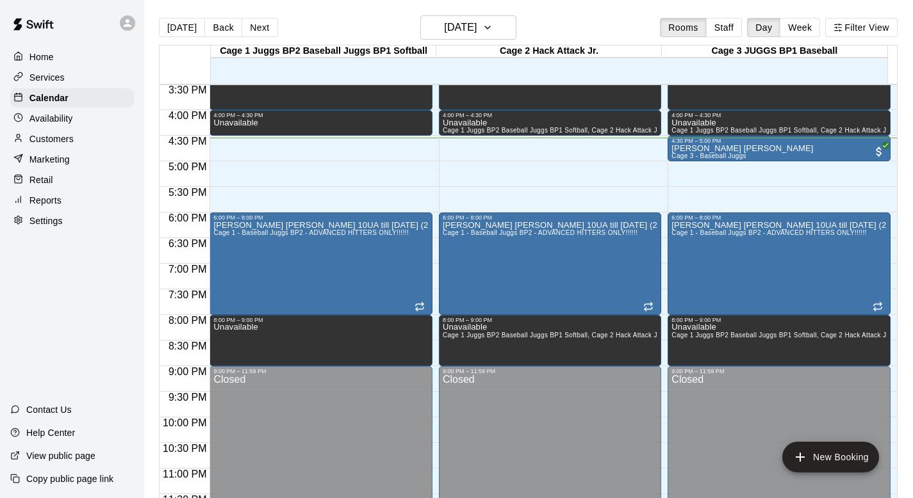
scroll to position [802, 0]
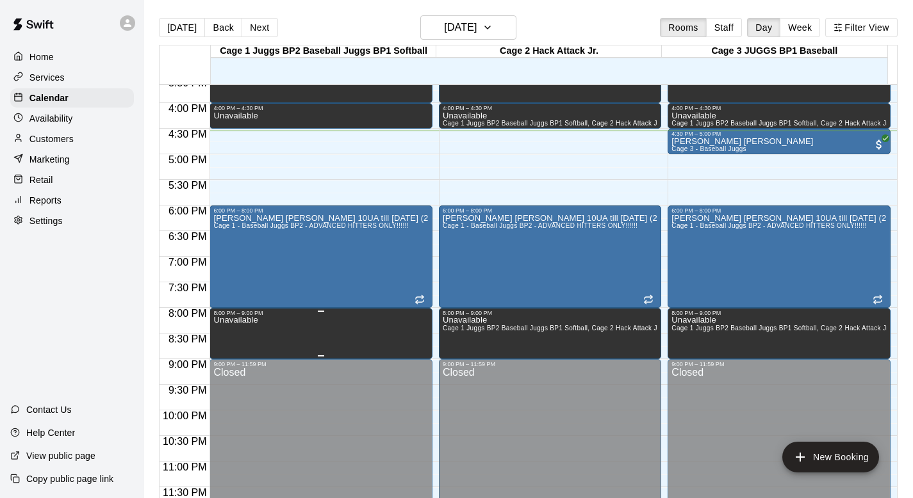
click at [229, 320] on p "Unavailable" at bounding box center [235, 320] width 44 height 0
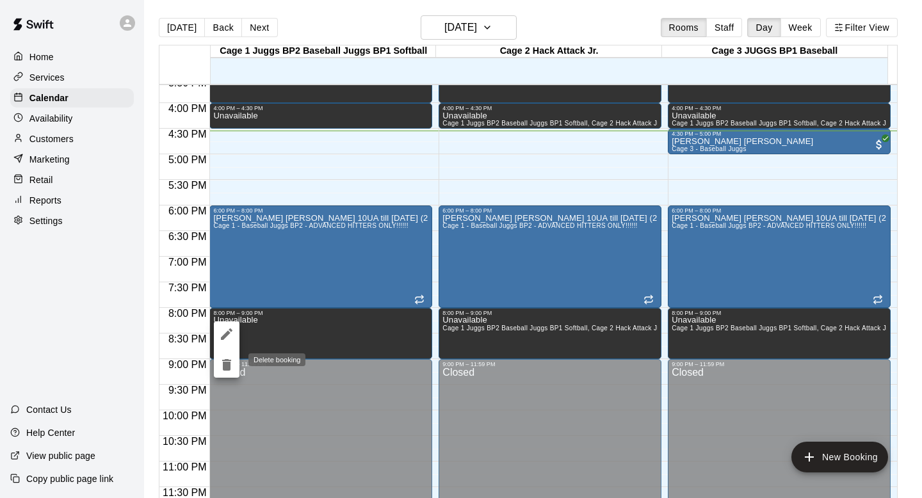
click at [228, 366] on icon "delete" at bounding box center [226, 365] width 9 height 12
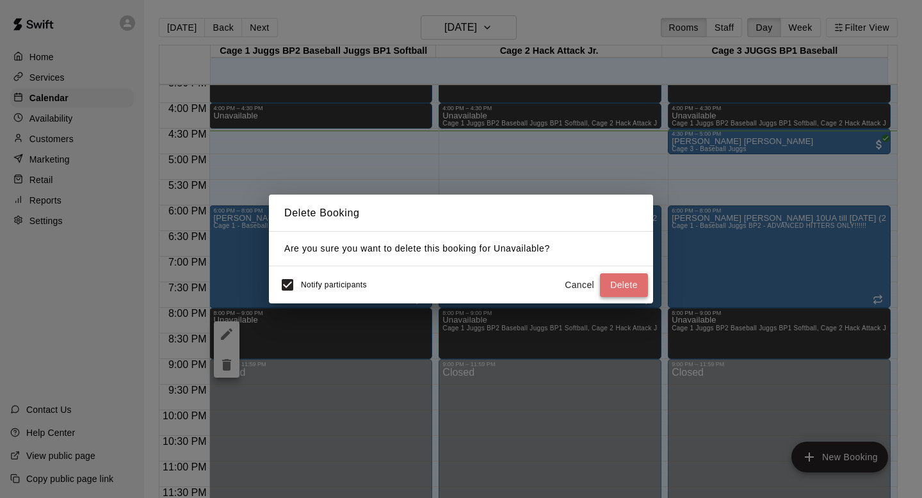
click at [620, 280] on button "Delete" at bounding box center [624, 285] width 48 height 24
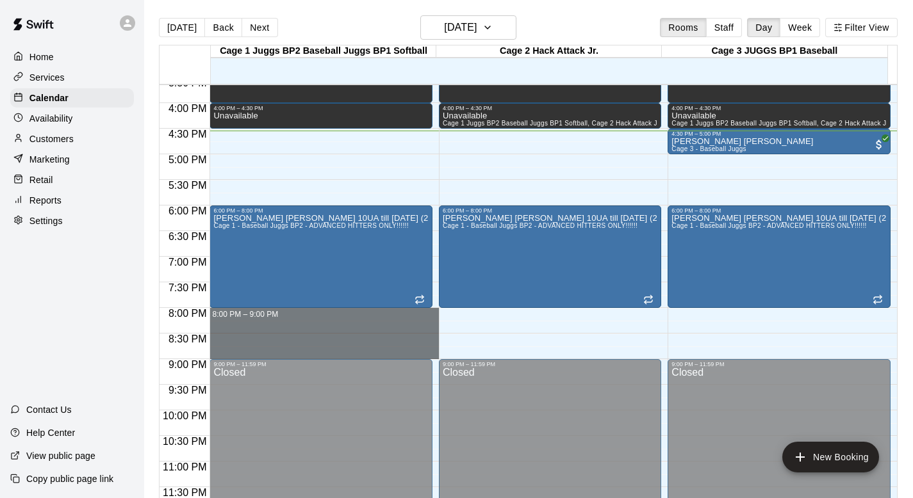
drag, startPoint x: 281, startPoint y: 311, endPoint x: 279, endPoint y: 352, distance: 41.7
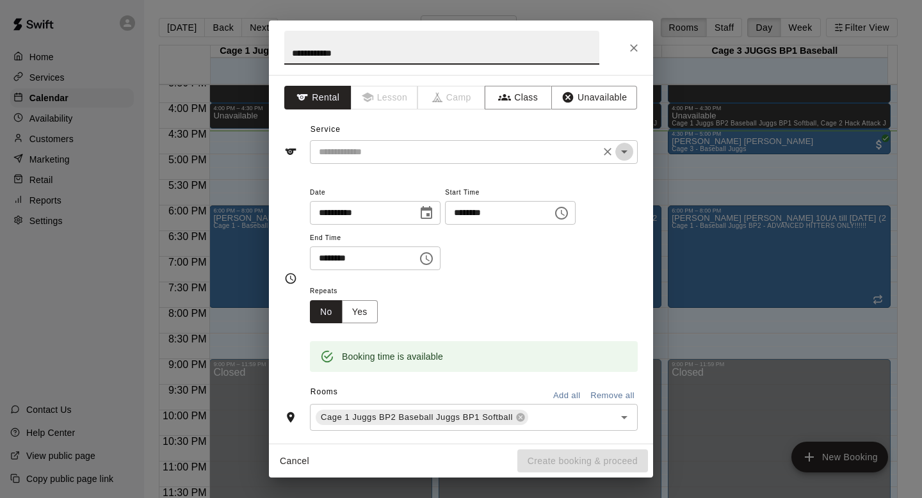
click at [617, 153] on icon "Open" at bounding box center [624, 151] width 15 height 15
type input "**********"
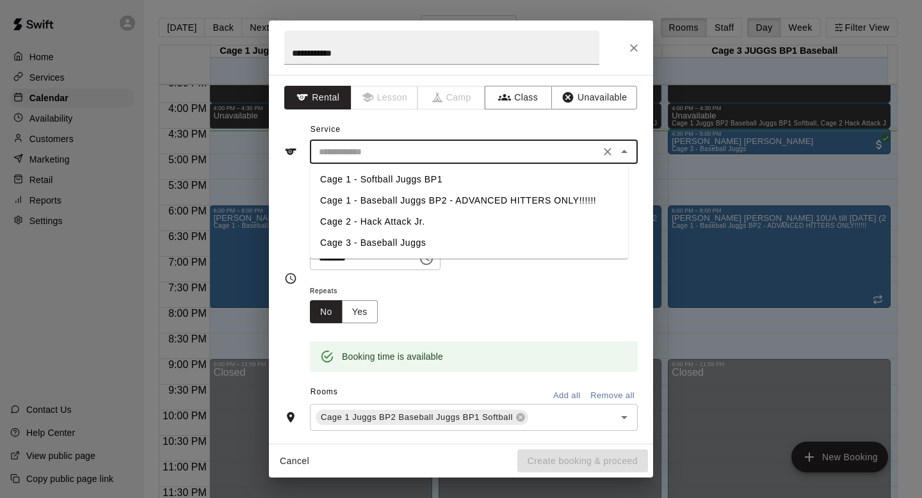
click at [368, 200] on li "Cage 1 - Baseball Juggs BP2 - ADVANCED HITTERS ONLY!!!!!!" at bounding box center [469, 200] width 318 height 21
type input "**********"
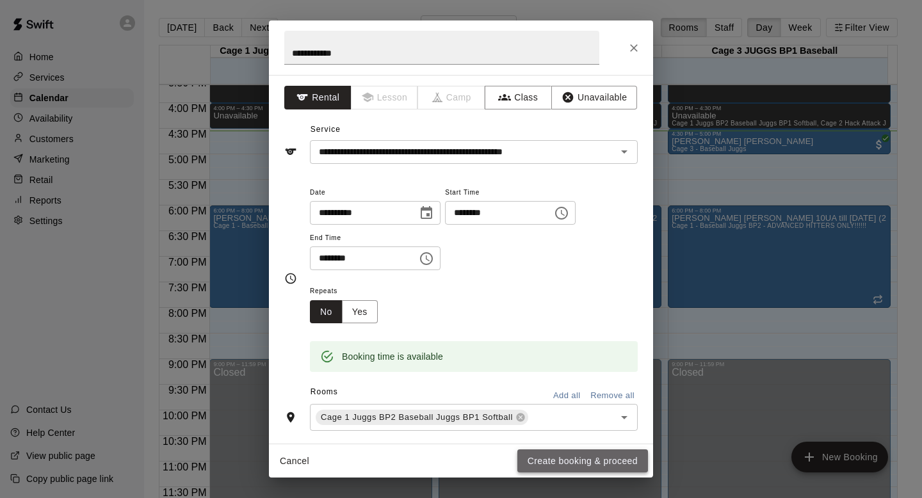
click at [533, 464] on button "Create booking & proceed" at bounding box center [582, 462] width 131 height 24
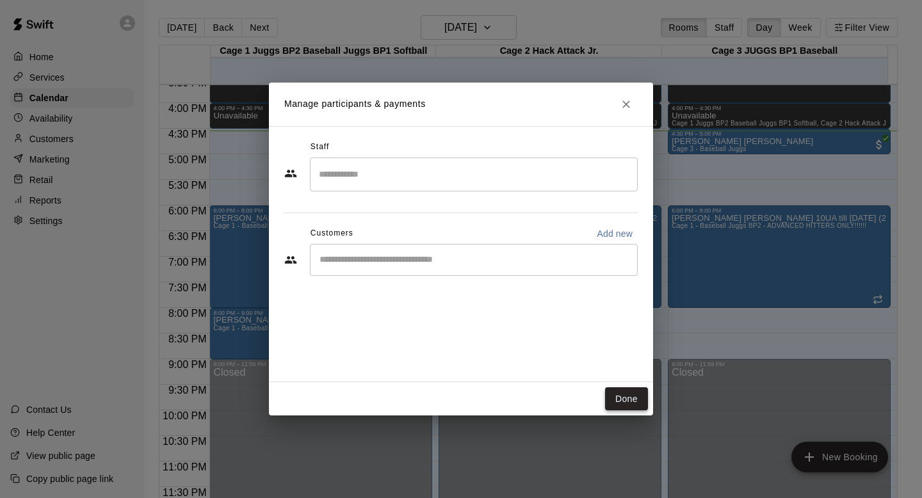
click at [618, 406] on button "Done" at bounding box center [626, 399] width 43 height 24
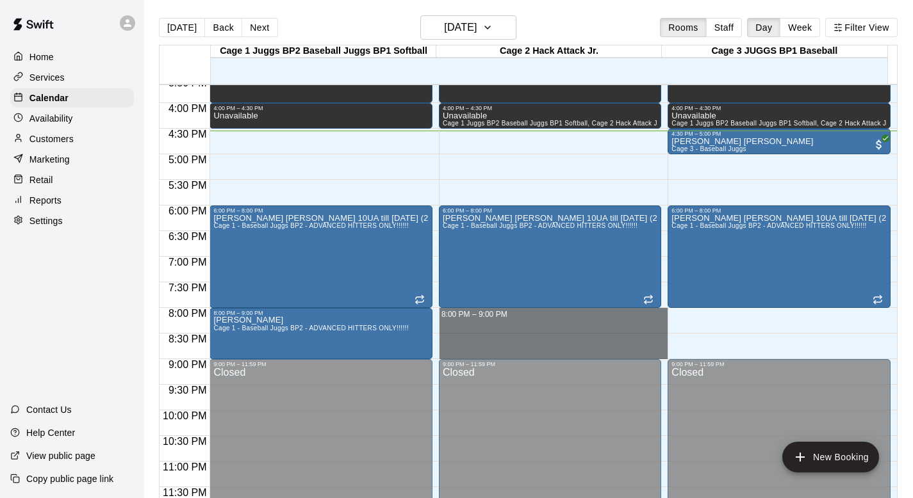
drag, startPoint x: 519, startPoint y: 313, endPoint x: 518, endPoint y: 347, distance: 34.6
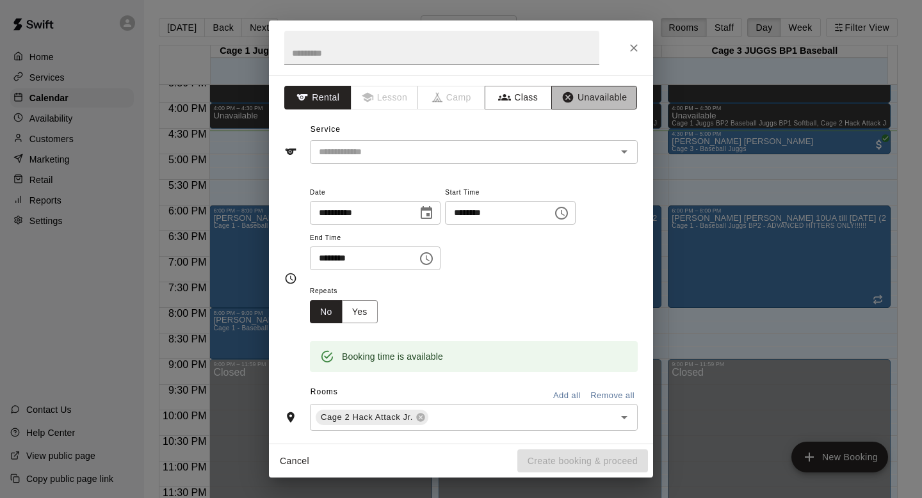
click at [577, 95] on button "Unavailable" at bounding box center [594, 98] width 86 height 24
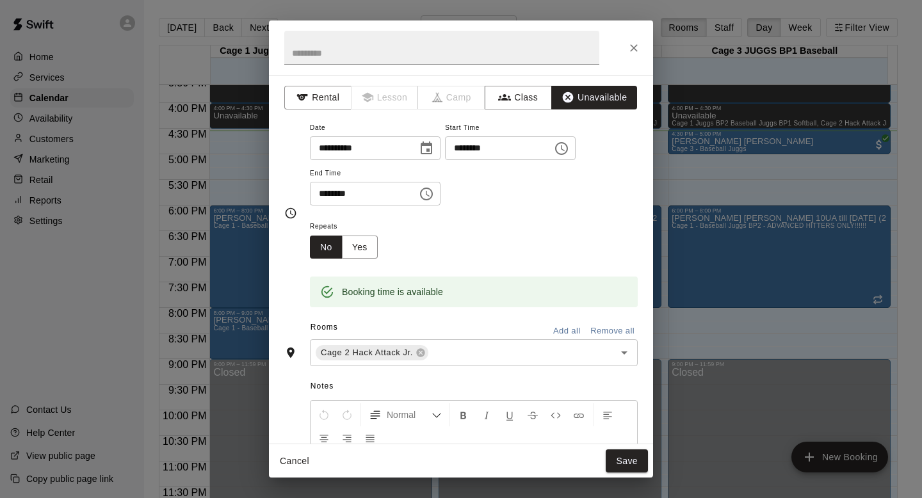
click at [556, 326] on button "Add all" at bounding box center [566, 331] width 41 height 20
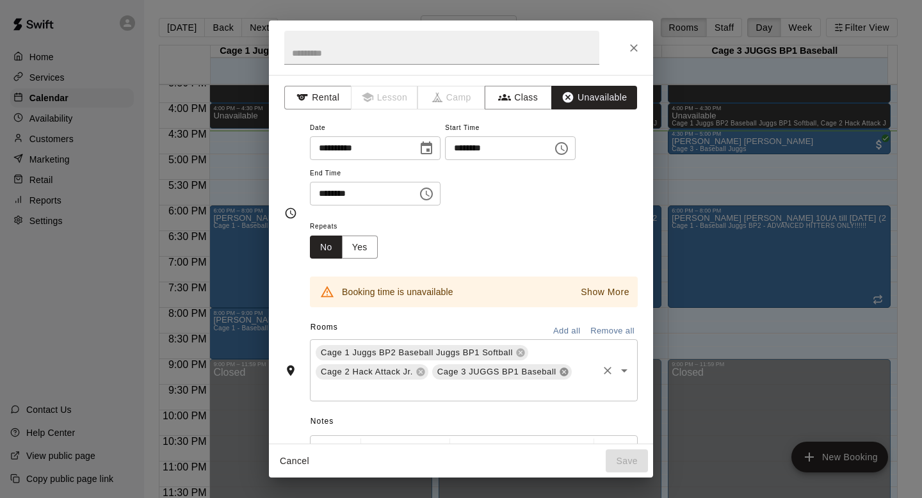
click at [565, 373] on icon at bounding box center [564, 372] width 10 height 10
click at [558, 327] on button "Add all" at bounding box center [566, 331] width 41 height 20
click at [517, 349] on icon at bounding box center [521, 353] width 10 height 10
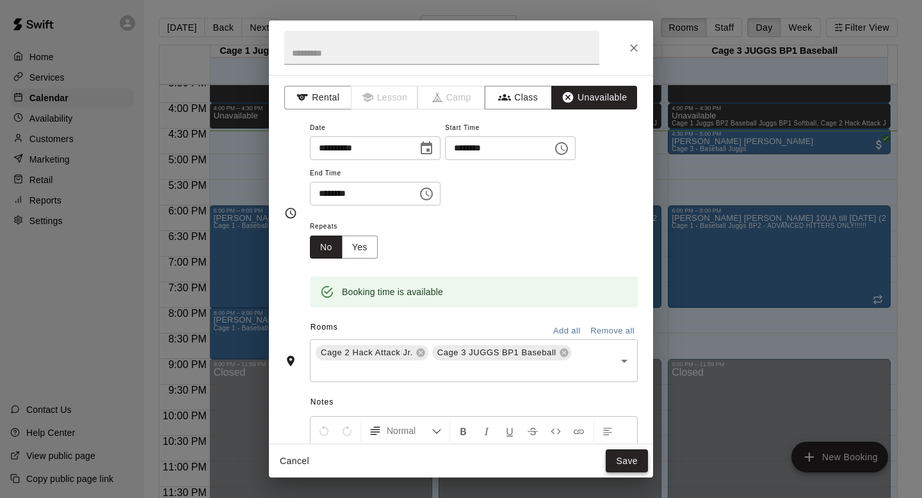
click at [619, 454] on button "Save" at bounding box center [627, 462] width 42 height 24
click at [619, 454] on div "Cancel Save" at bounding box center [461, 461] width 384 height 34
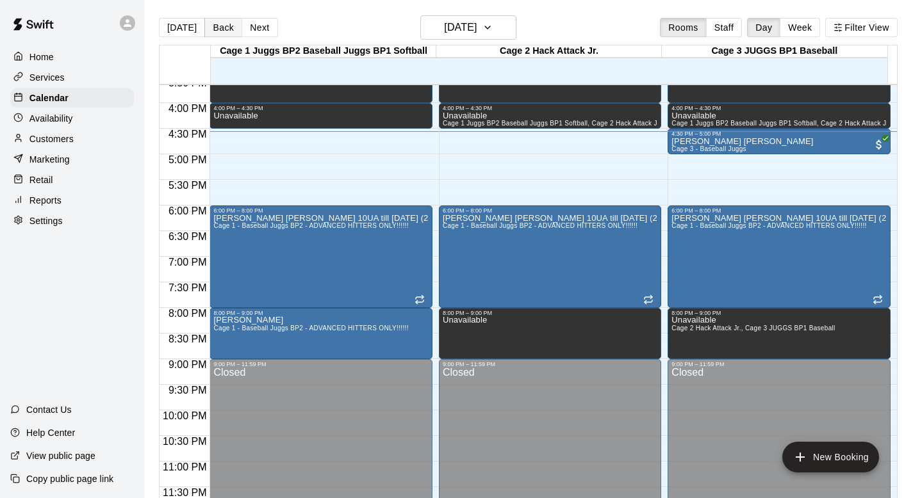
click at [213, 23] on button "Back" at bounding box center [223, 27] width 38 height 19
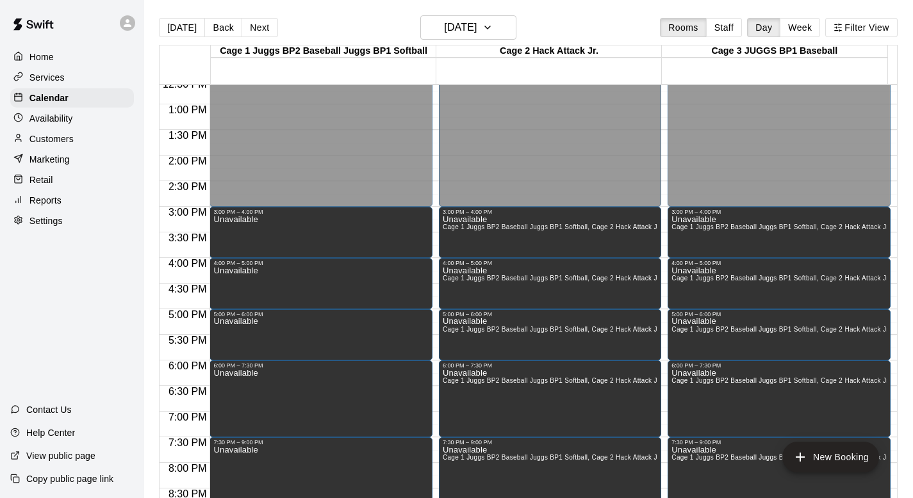
scroll to position [661, 0]
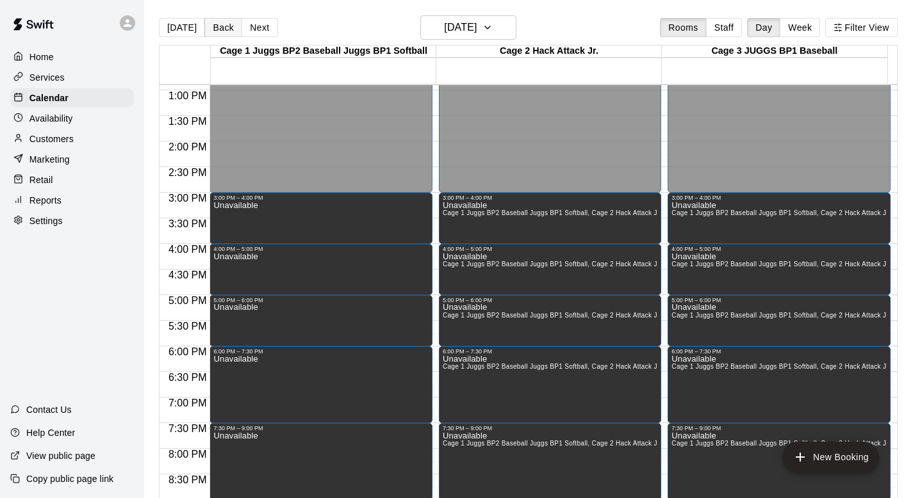
click at [220, 26] on button "Back" at bounding box center [223, 27] width 38 height 19
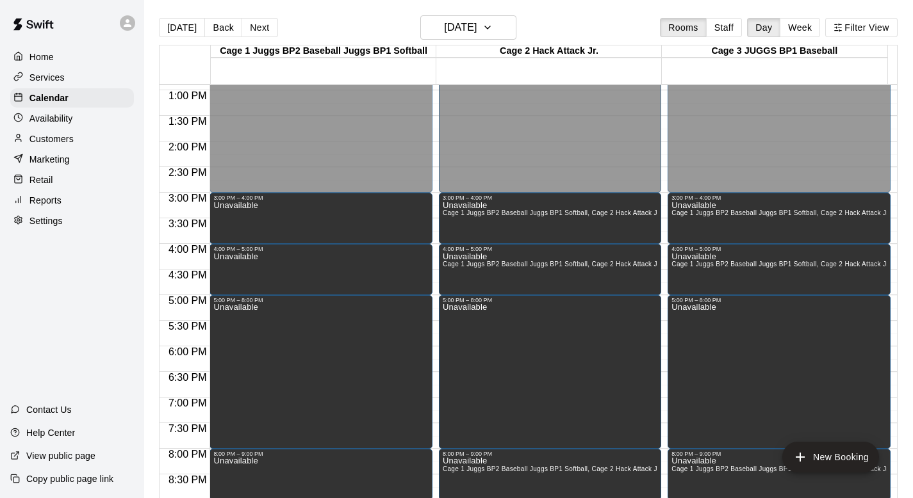
scroll to position [802, 0]
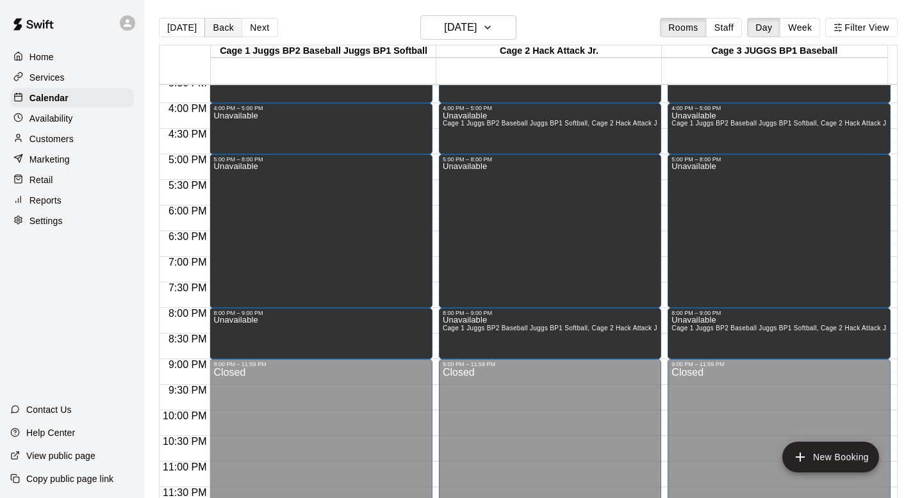
click at [221, 26] on button "Back" at bounding box center [223, 27] width 38 height 19
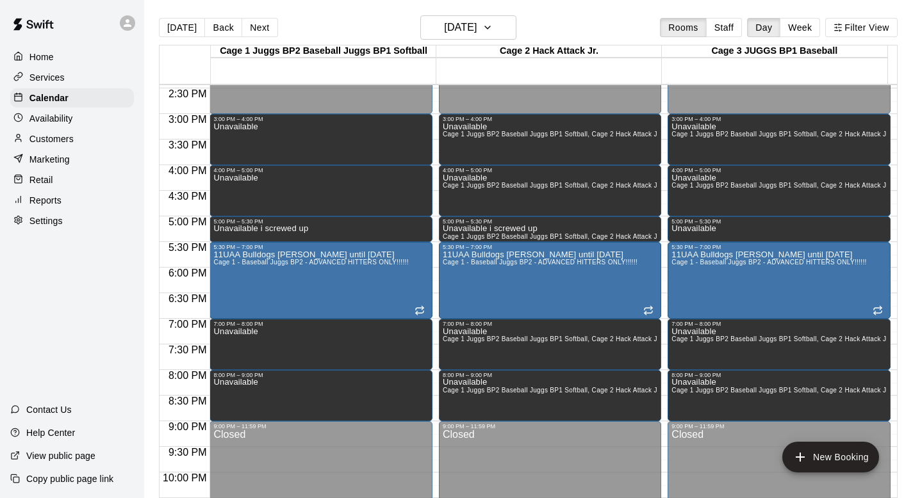
scroll to position [634, 0]
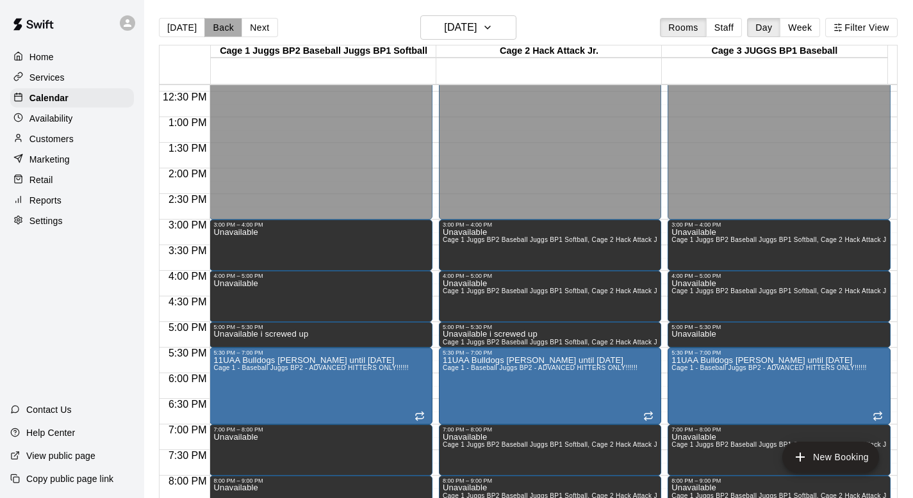
click at [220, 26] on button "Back" at bounding box center [223, 27] width 38 height 19
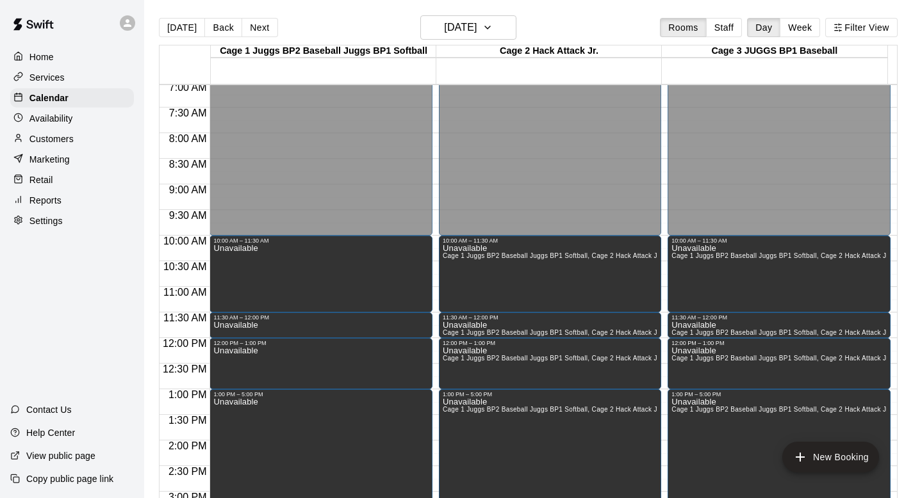
scroll to position [381, 0]
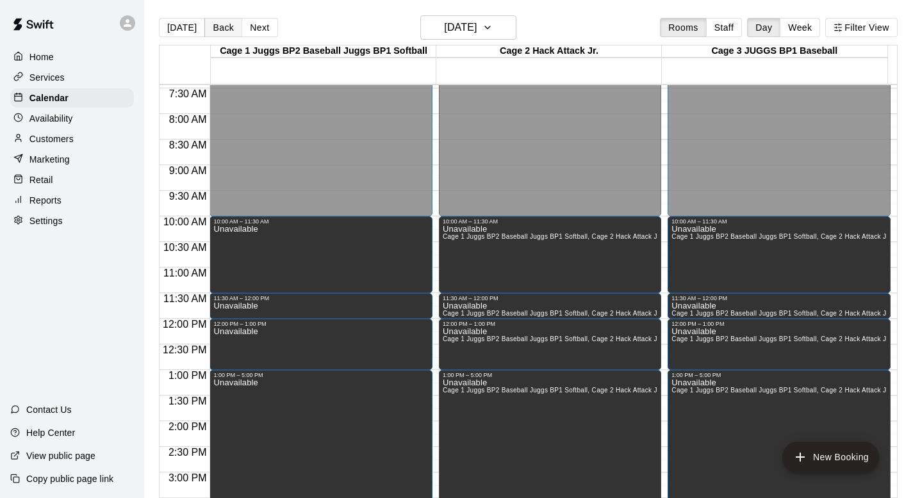
click at [218, 23] on button "Back" at bounding box center [223, 27] width 38 height 19
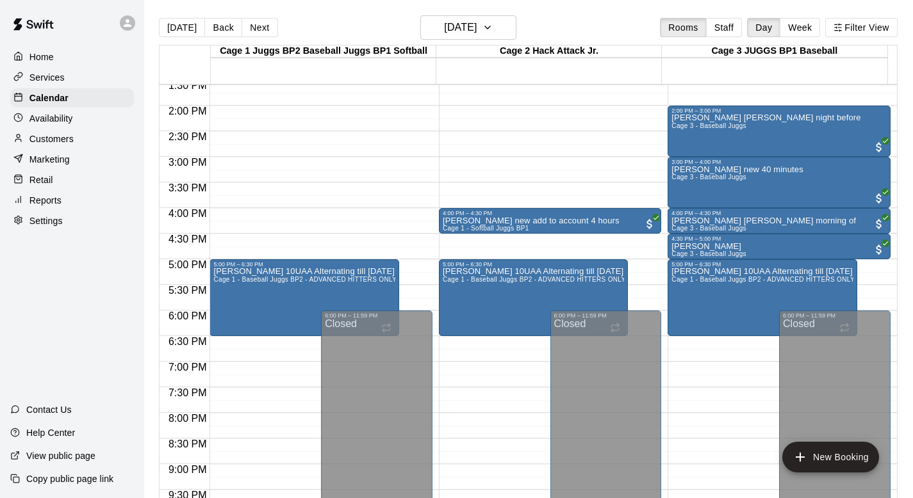
scroll to position [701, 0]
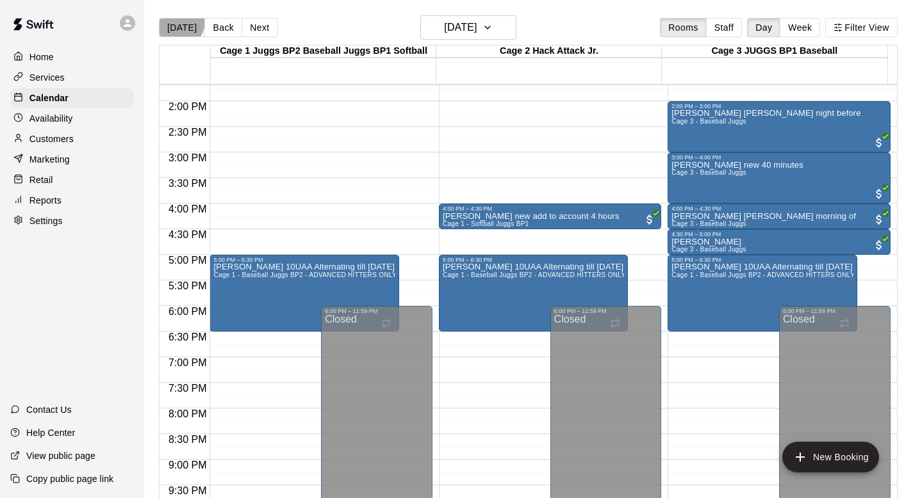
click at [174, 20] on button "[DATE]" at bounding box center [182, 27] width 46 height 19
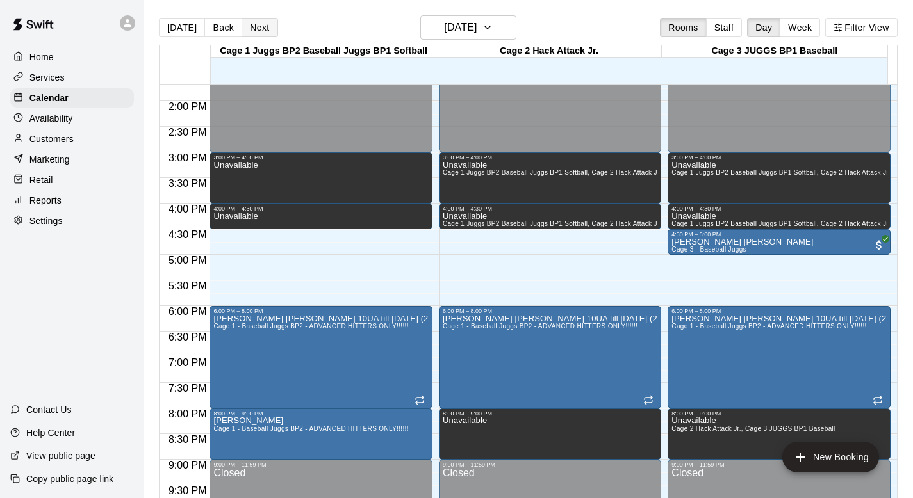
click at [258, 27] on button "Next" at bounding box center [259, 27] width 36 height 19
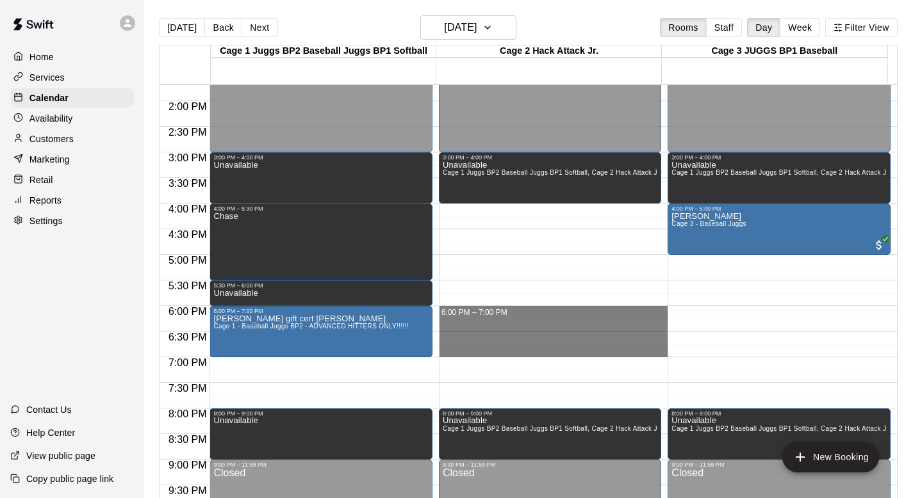
drag, startPoint x: 455, startPoint y: 309, endPoint x: 455, endPoint y: 344, distance: 34.6
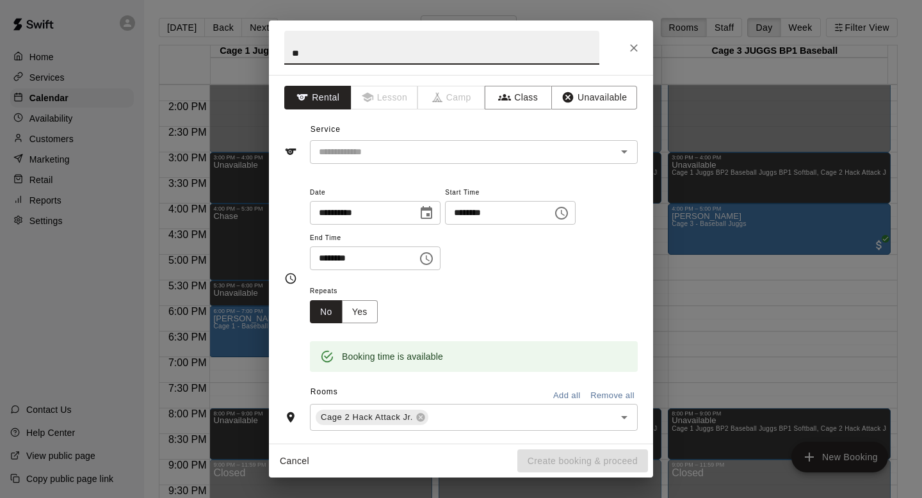
type input "*"
click at [617, 147] on icon "Open" at bounding box center [624, 151] width 15 height 15
type input "**********"
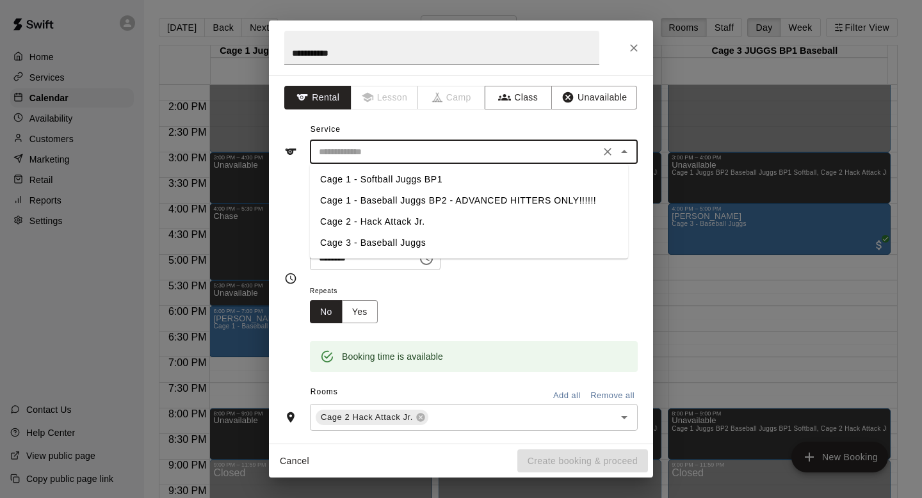
click at [395, 219] on li "Cage 2 - Hack Attack Jr." at bounding box center [469, 221] width 318 height 21
type input "**********"
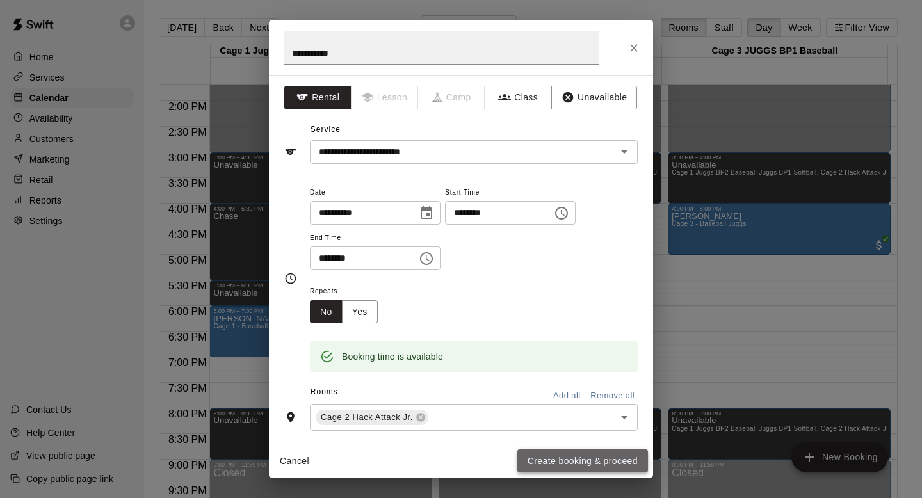
click at [537, 462] on button "Create booking & proceed" at bounding box center [582, 462] width 131 height 24
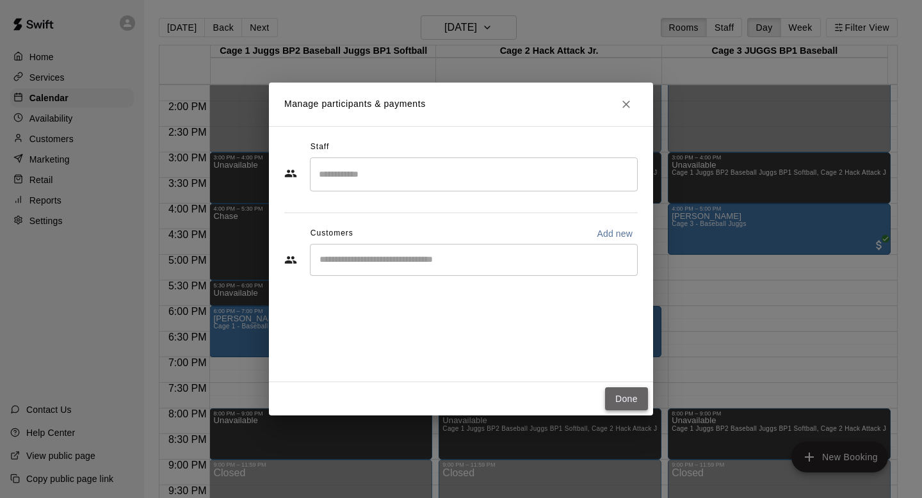
click at [615, 392] on button "Done" at bounding box center [626, 399] width 43 height 24
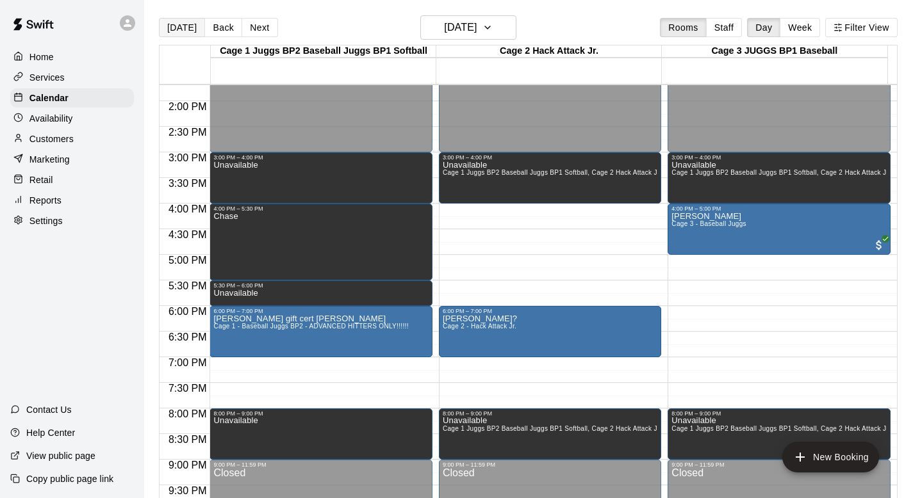
click at [177, 26] on button "[DATE]" at bounding box center [182, 27] width 46 height 19
